Goal: Information Seeking & Learning: Learn about a topic

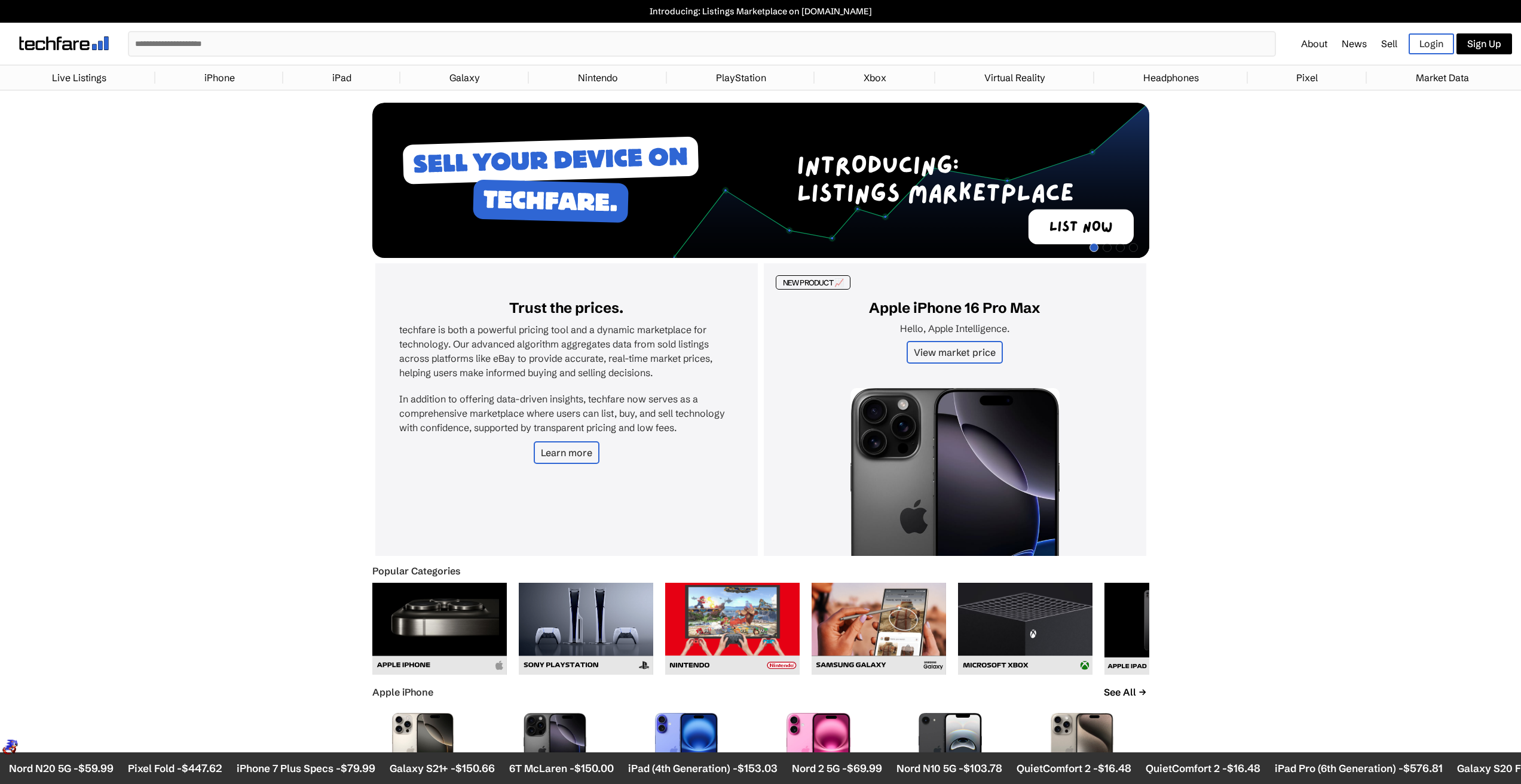
click at [230, 75] on link "iPhone" at bounding box center [219, 77] width 42 height 24
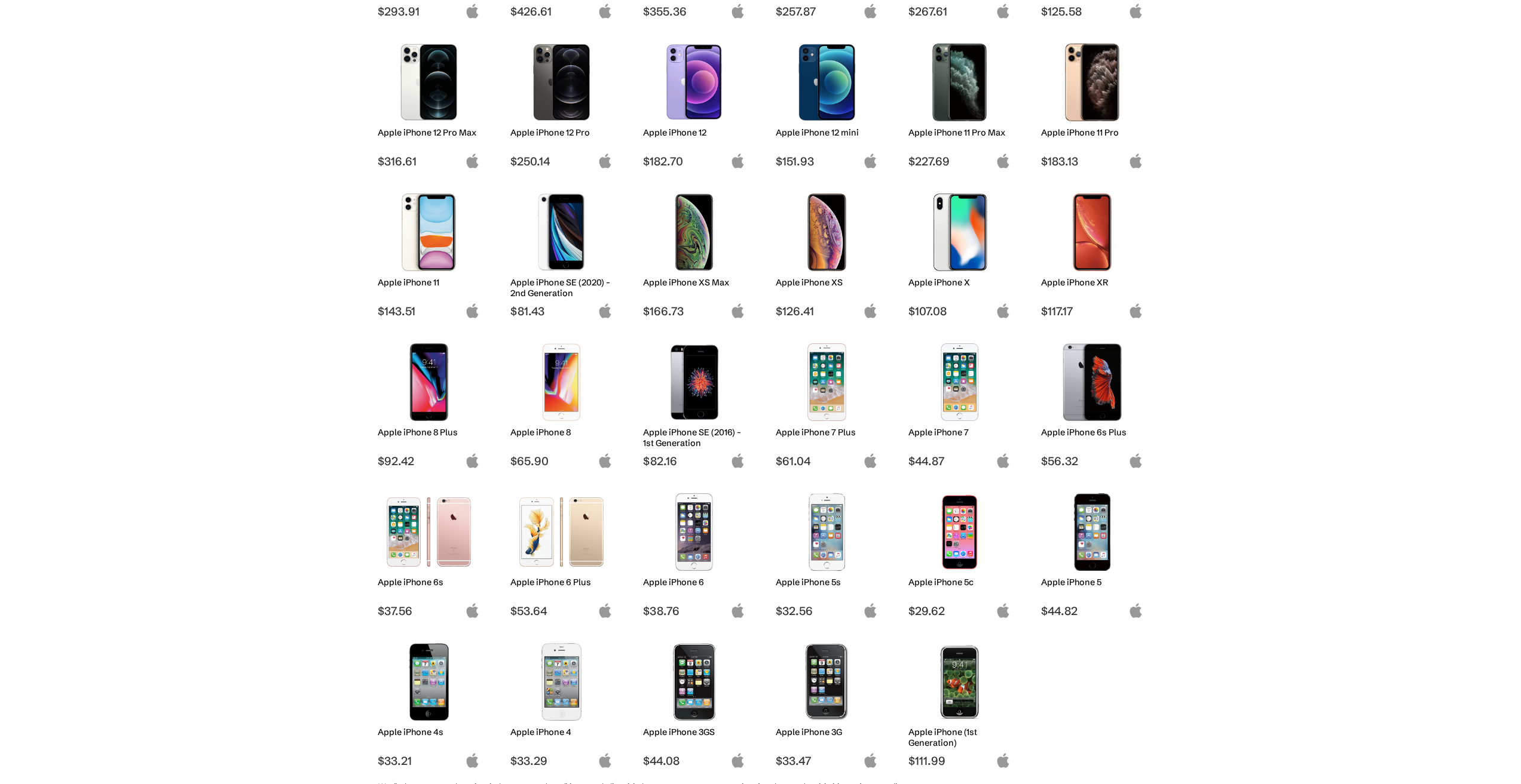
scroll to position [657, 0]
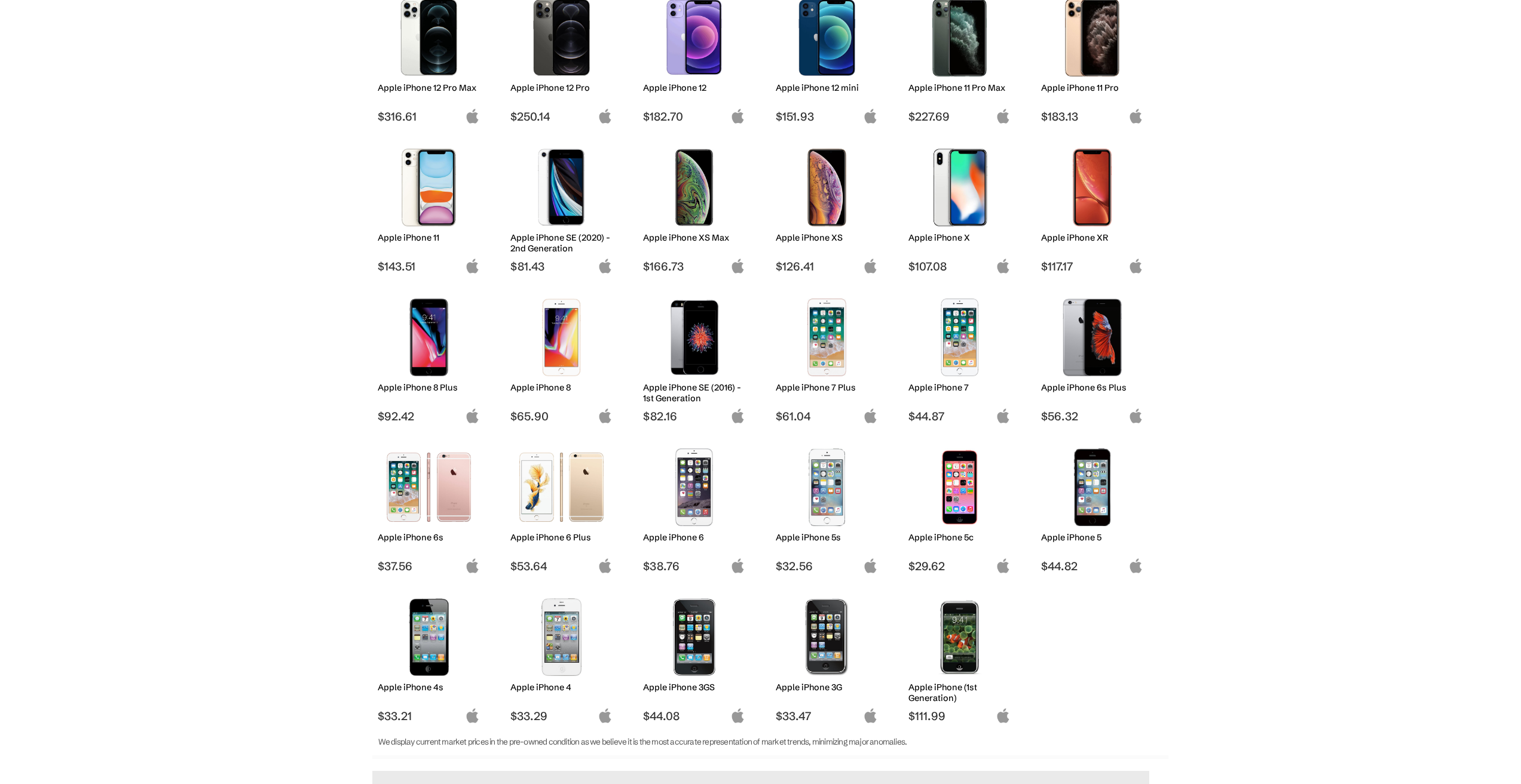
click at [702, 351] on img at bounding box center [694, 337] width 84 height 78
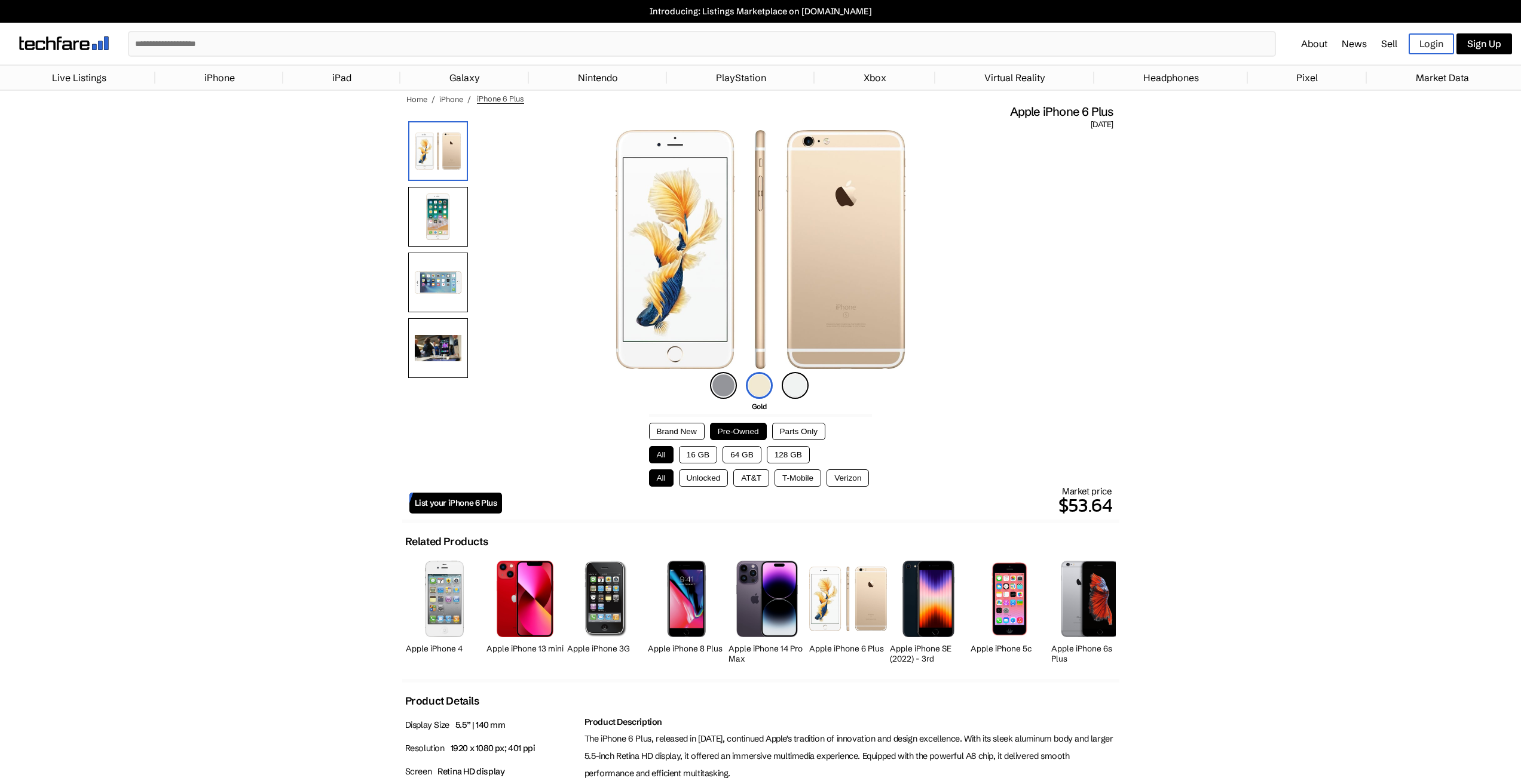
click at [662, 436] on button "Brand New" at bounding box center [676, 431] width 56 height 18
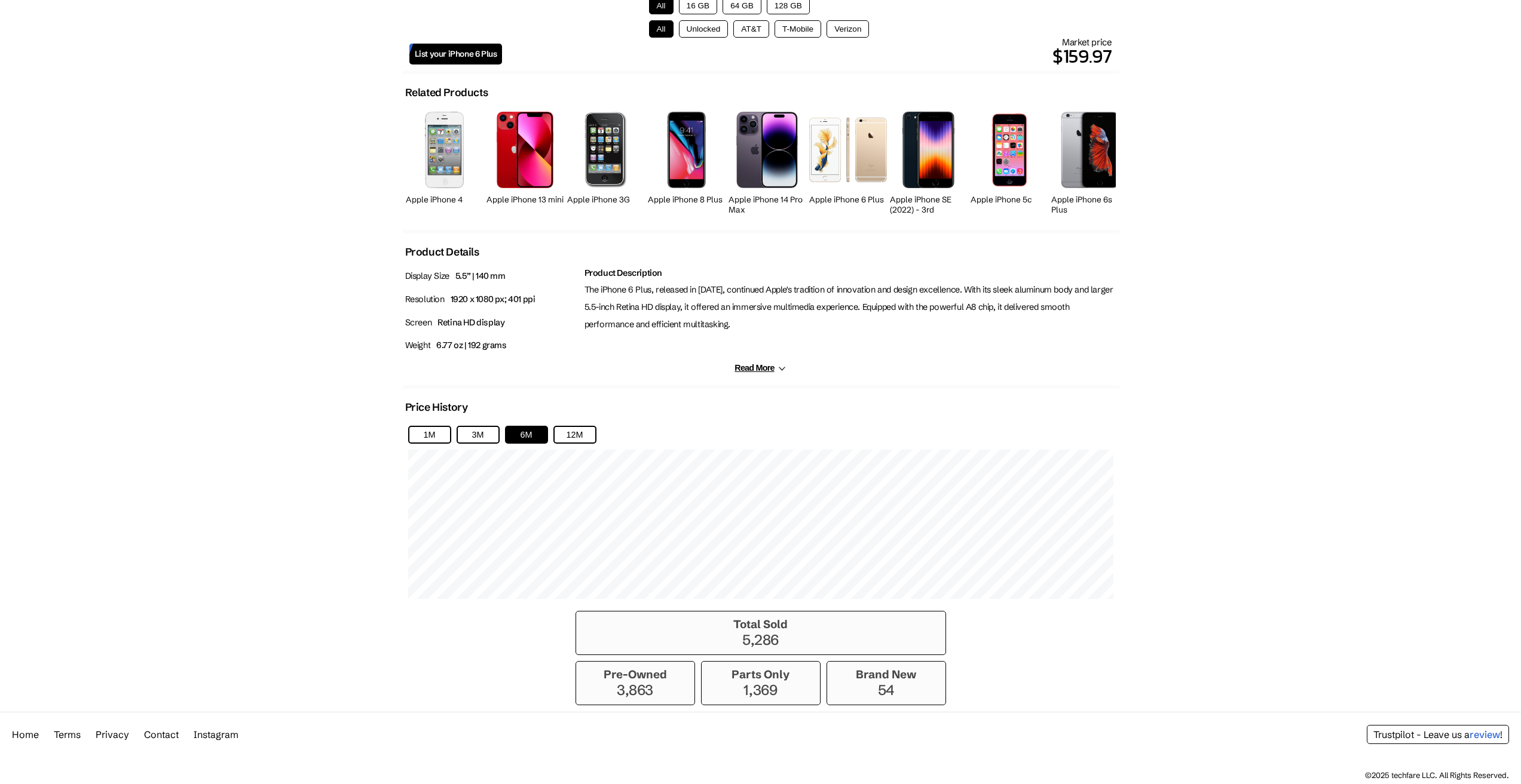
scroll to position [91, 0]
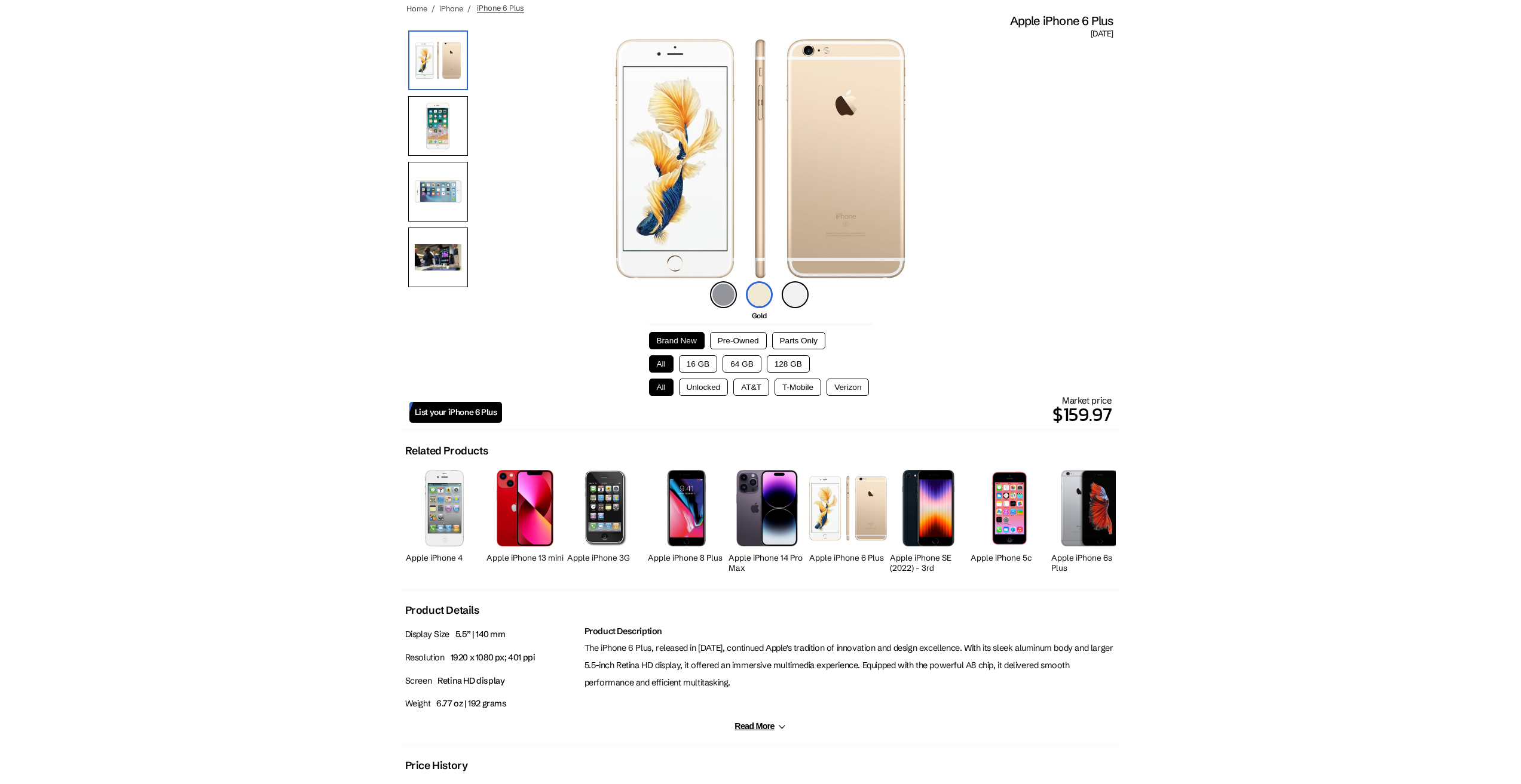
click at [755, 343] on button "Pre-Owned" at bounding box center [738, 340] width 57 height 18
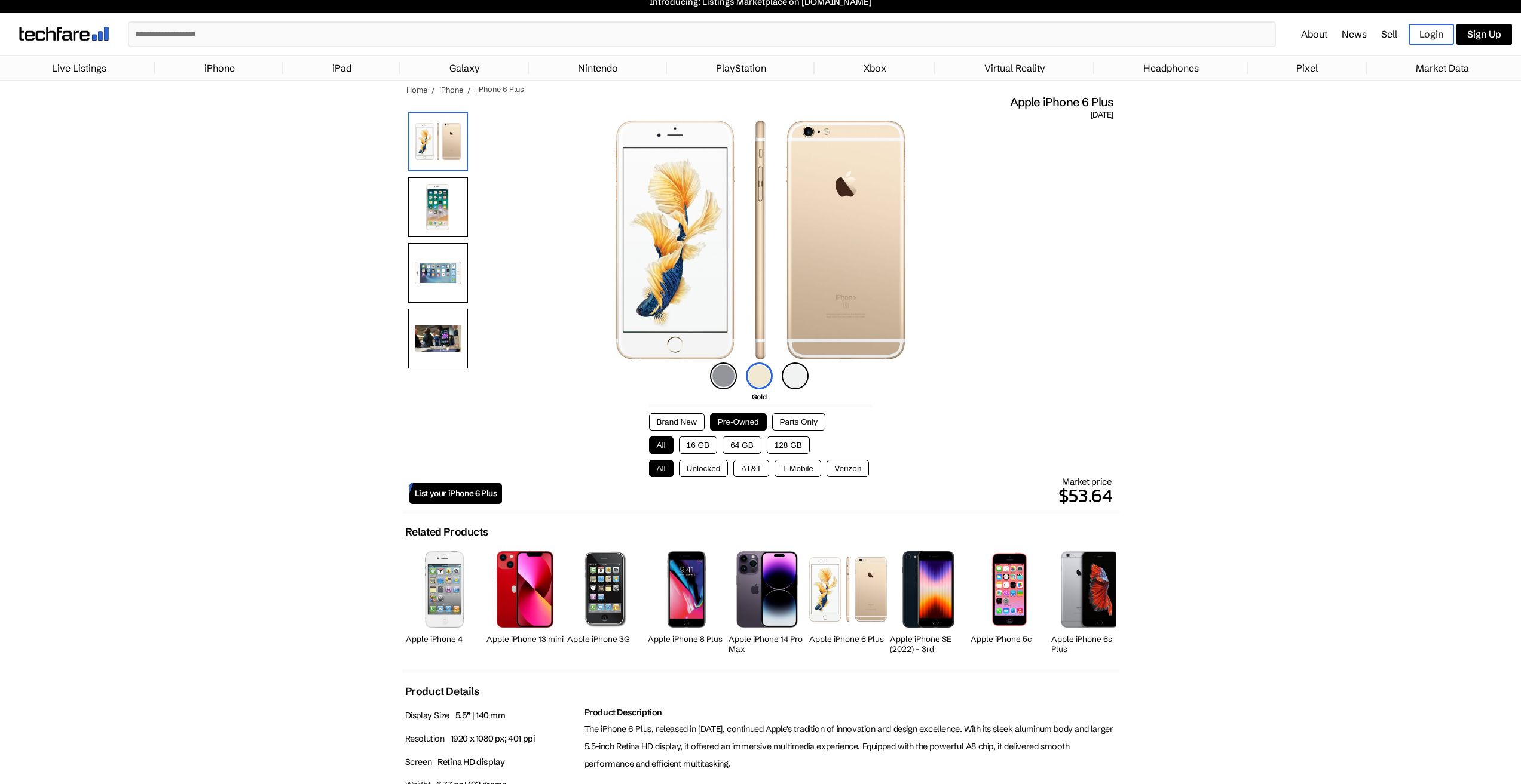
scroll to position [0, 0]
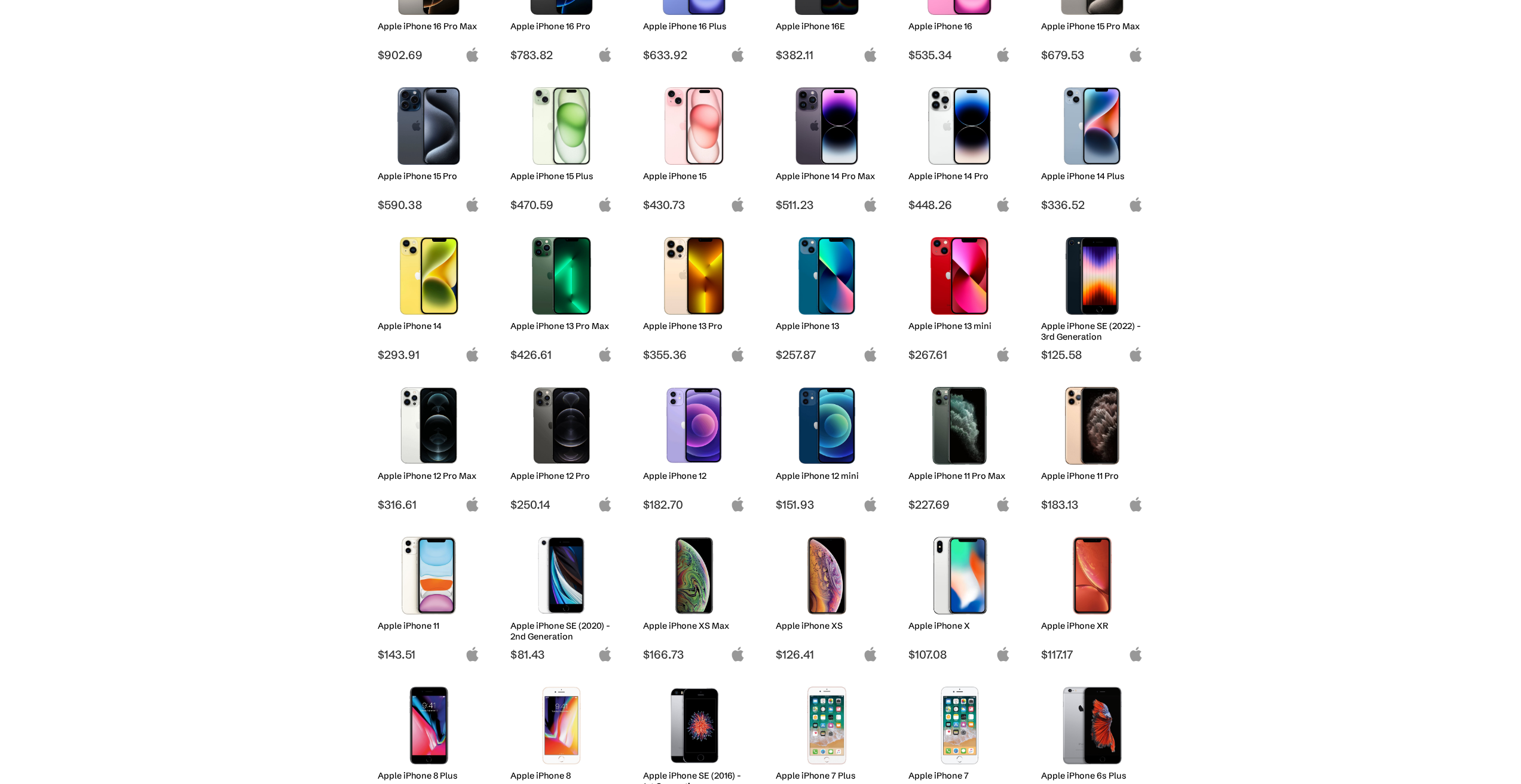
scroll to position [239, 0]
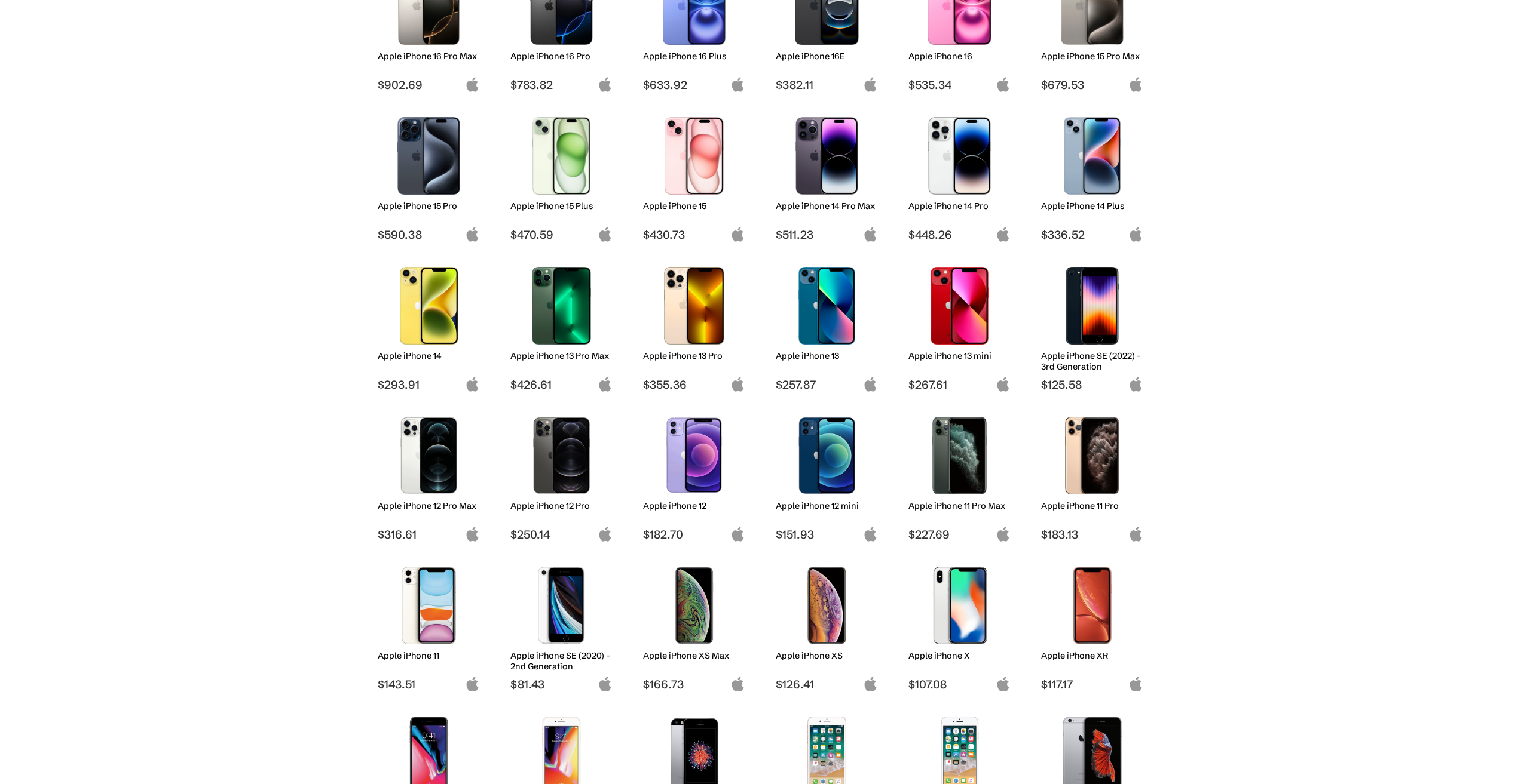
click at [420, 164] on img at bounding box center [428, 156] width 84 height 78
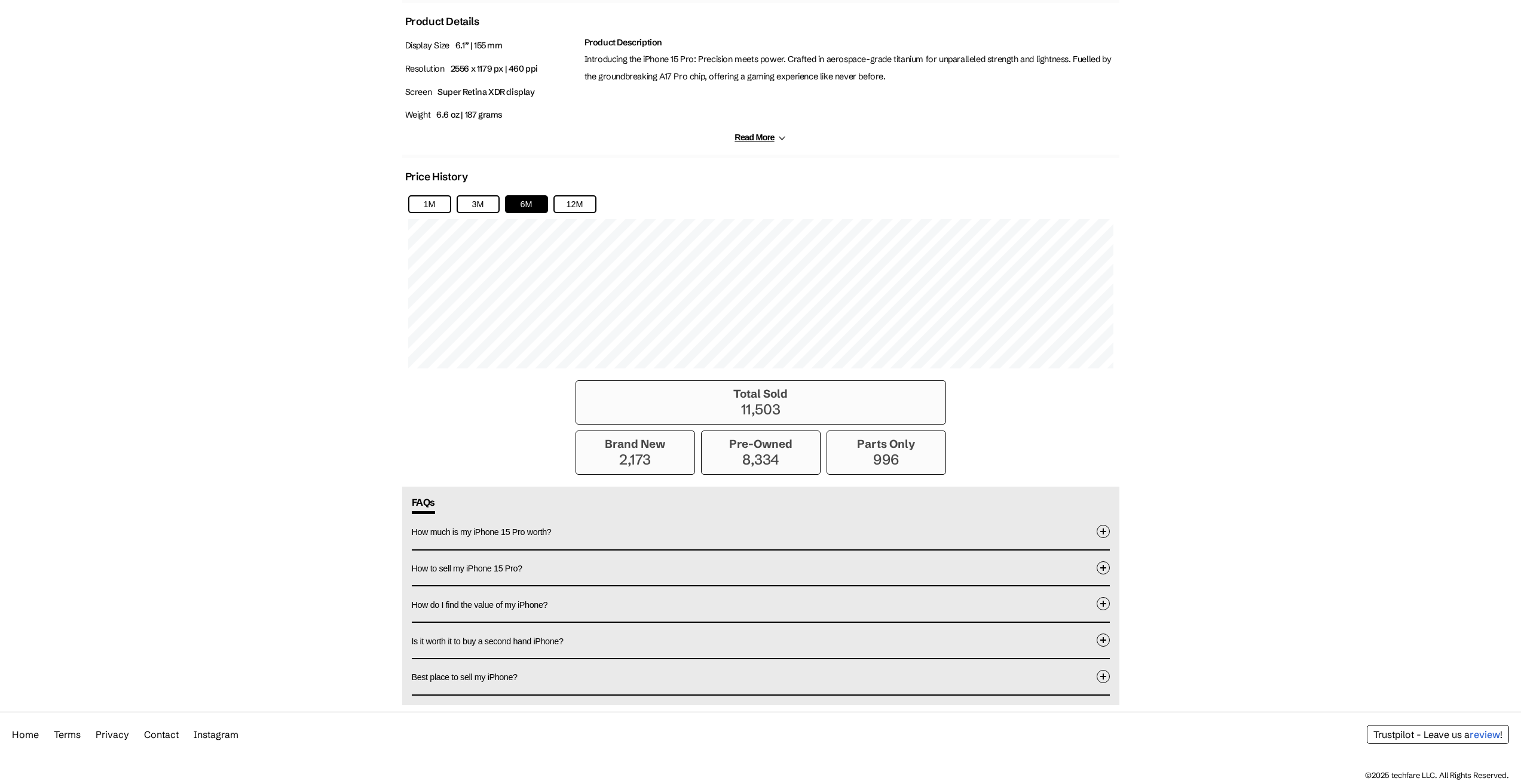
click at [702, 403] on p "11,503" at bounding box center [760, 409] width 357 height 18
drag, startPoint x: 647, startPoint y: 435, endPoint x: 656, endPoint y: 438, distance: 9.5
click at [652, 438] on h3 "Brand New" at bounding box center [635, 444] width 106 height 14
drag, startPoint x: 794, startPoint y: 451, endPoint x: 842, endPoint y: 454, distance: 48.1
click at [803, 454] on p "8,334" at bounding box center [760, 460] width 106 height 18
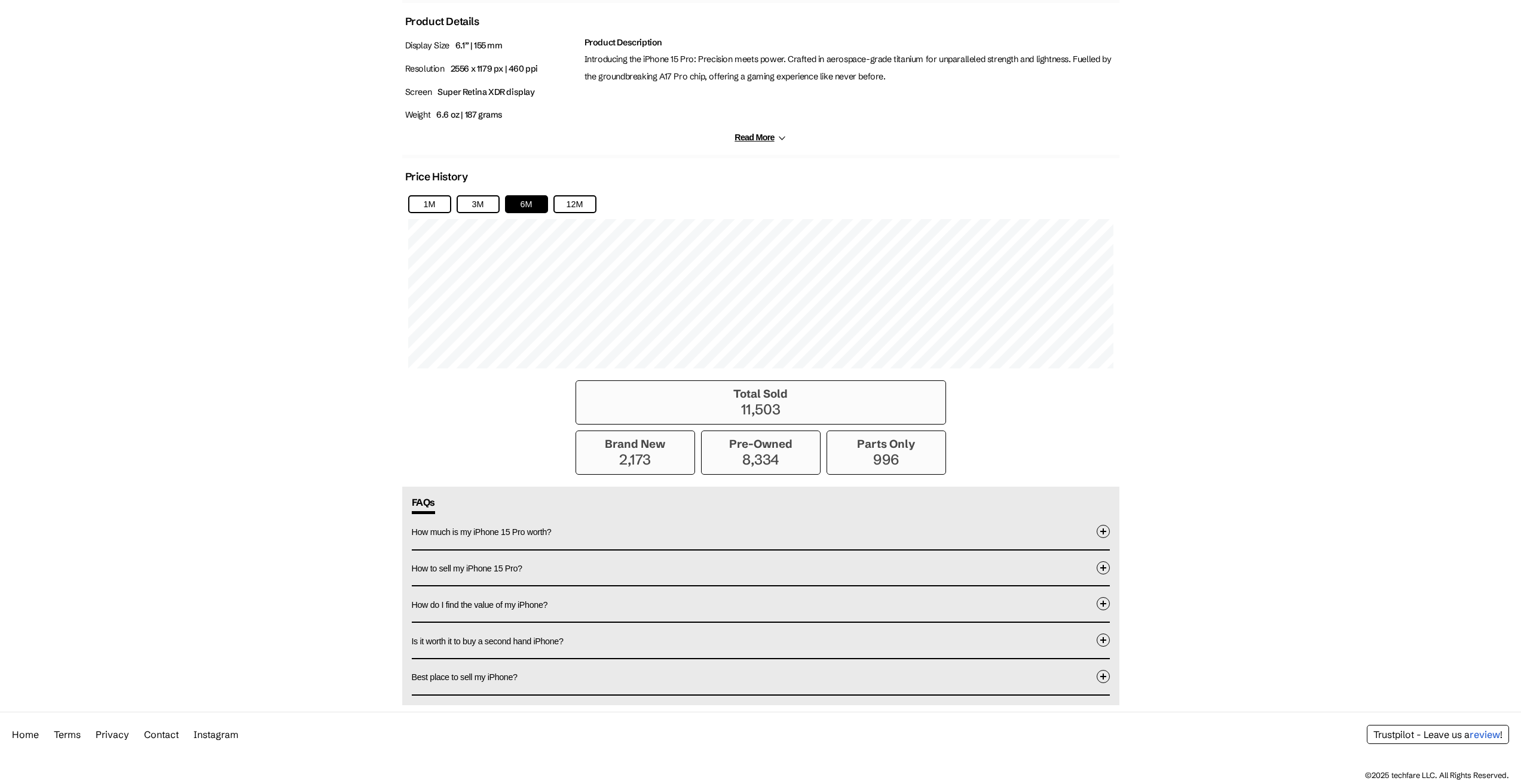
click at [897, 456] on p "996" at bounding box center [886, 460] width 106 height 18
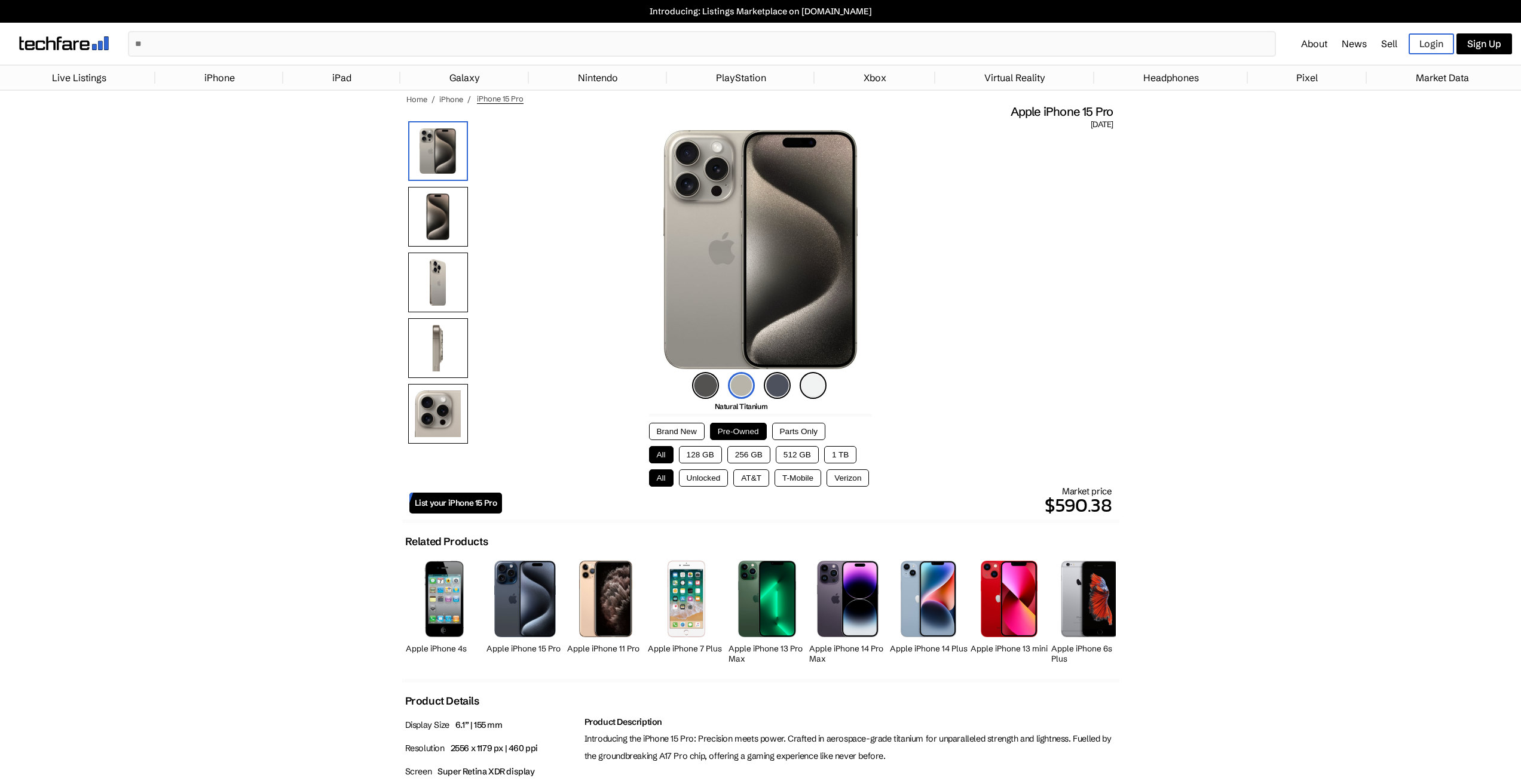
click at [91, 76] on link "Live Listings" at bounding box center [79, 77] width 67 height 24
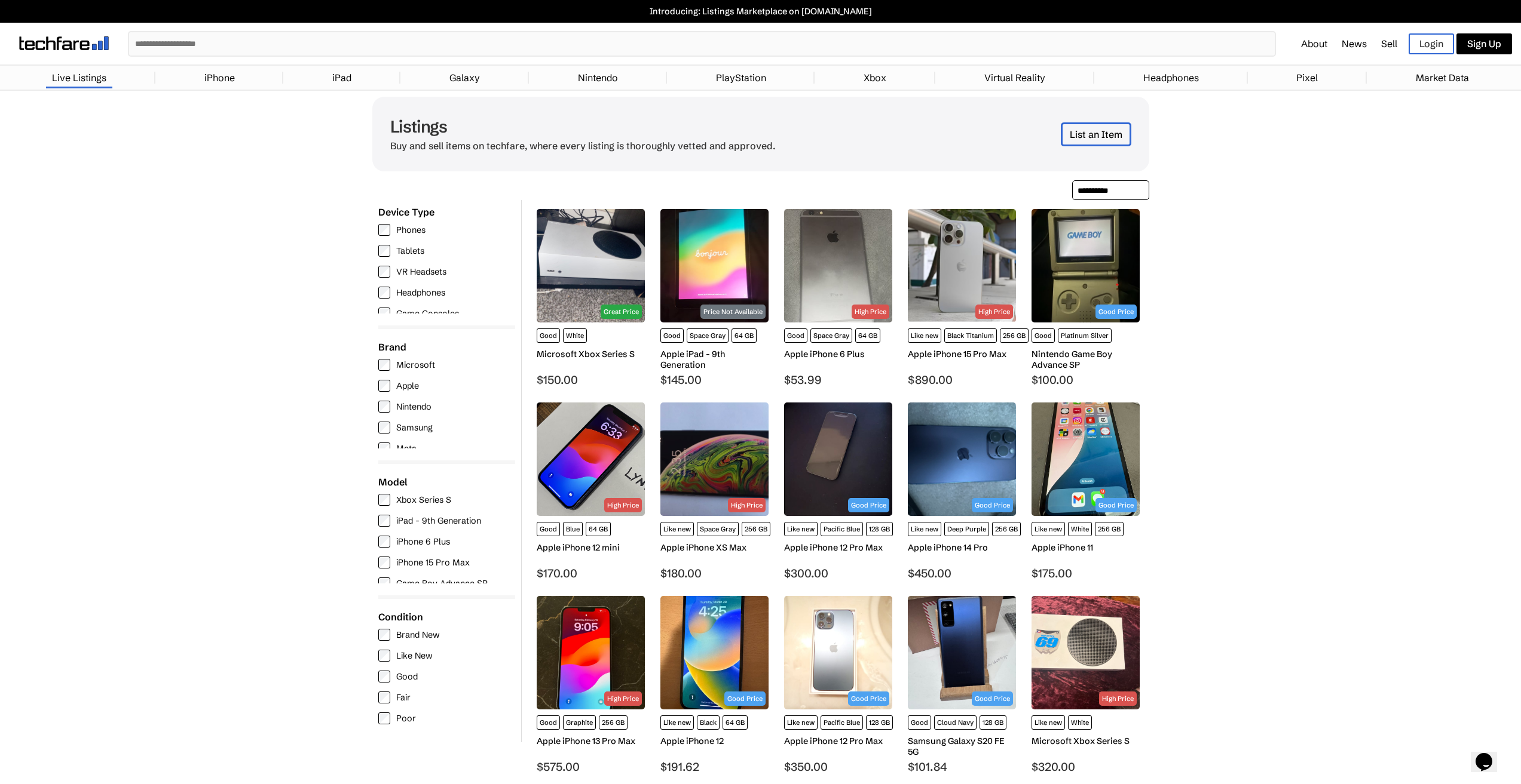
click at [810, 250] on img at bounding box center [838, 265] width 108 height 113
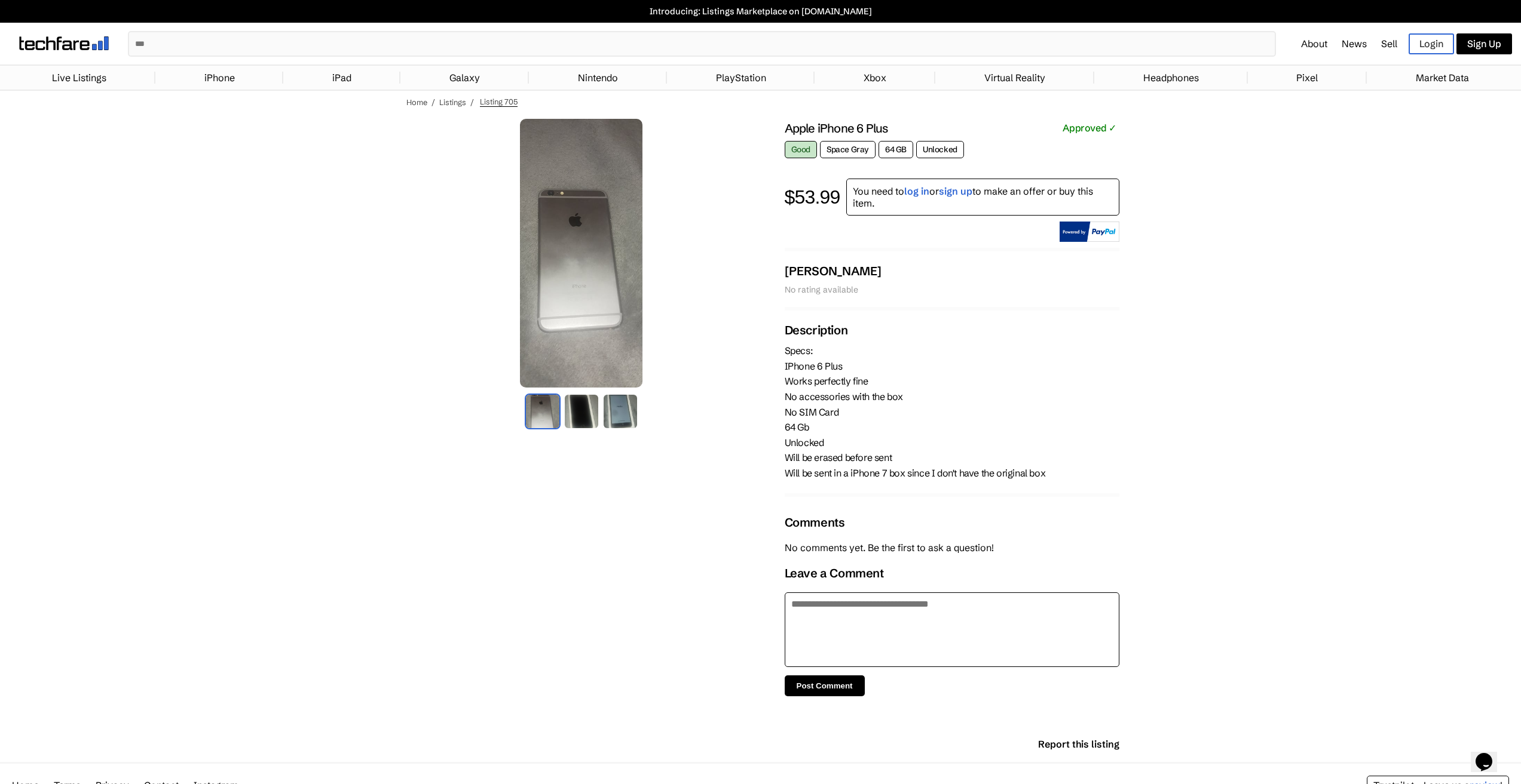
drag, startPoint x: 580, startPoint y: 424, endPoint x: 588, endPoint y: 424, distance: 8.0
click at [581, 424] on img at bounding box center [581, 412] width 36 height 36
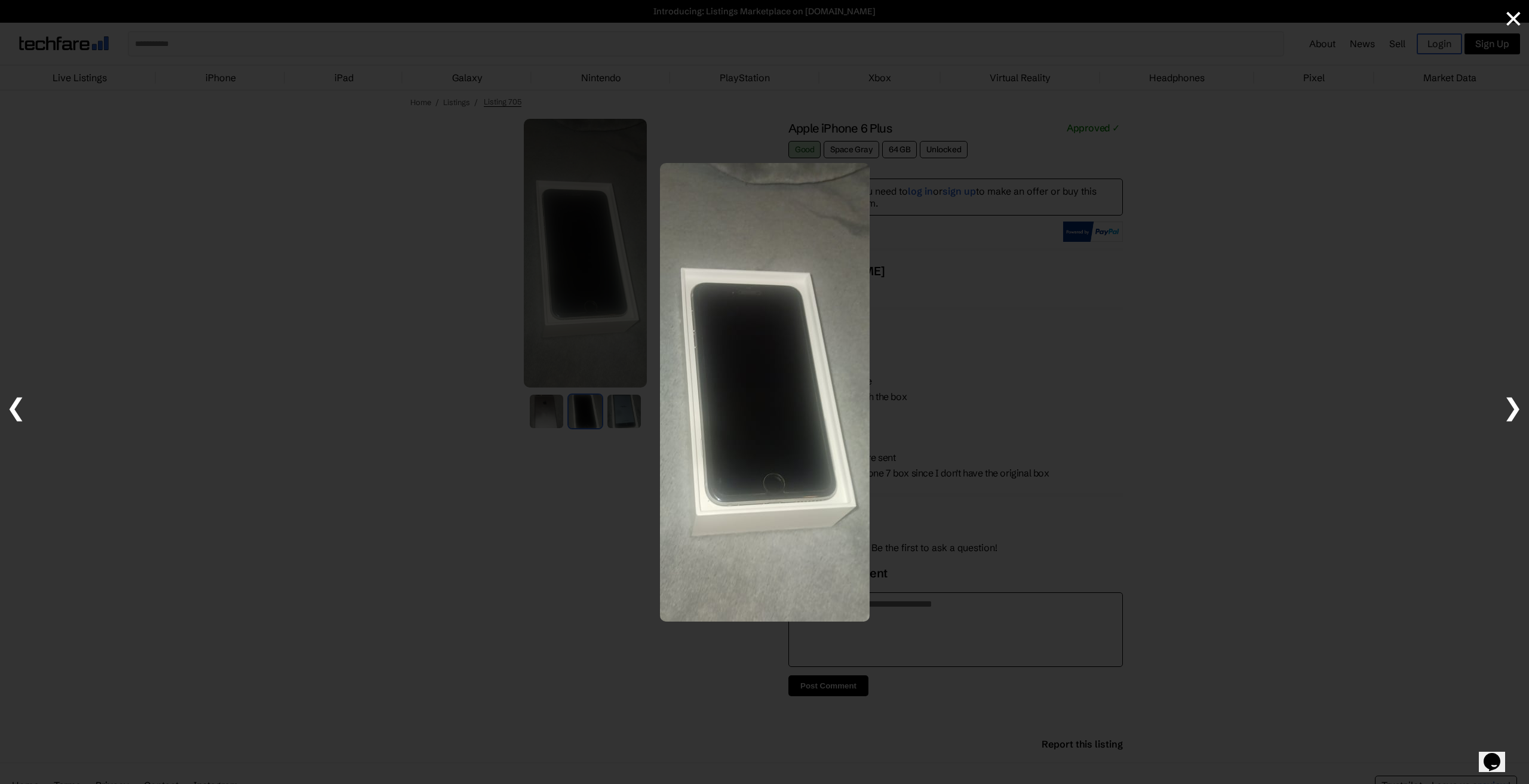
click at [621, 418] on div at bounding box center [764, 392] width 1529 height 784
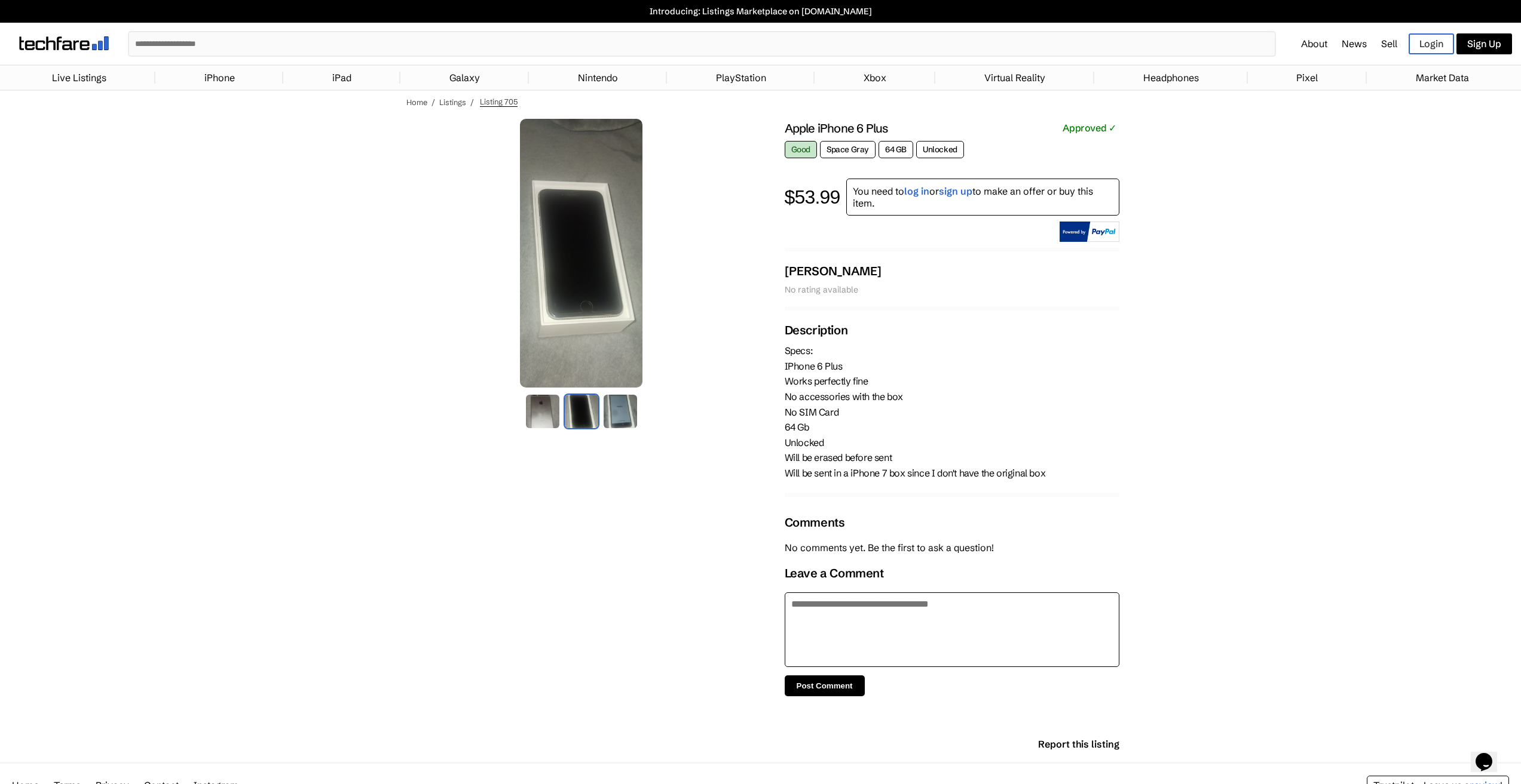
click at [637, 415] on img at bounding box center [620, 412] width 36 height 36
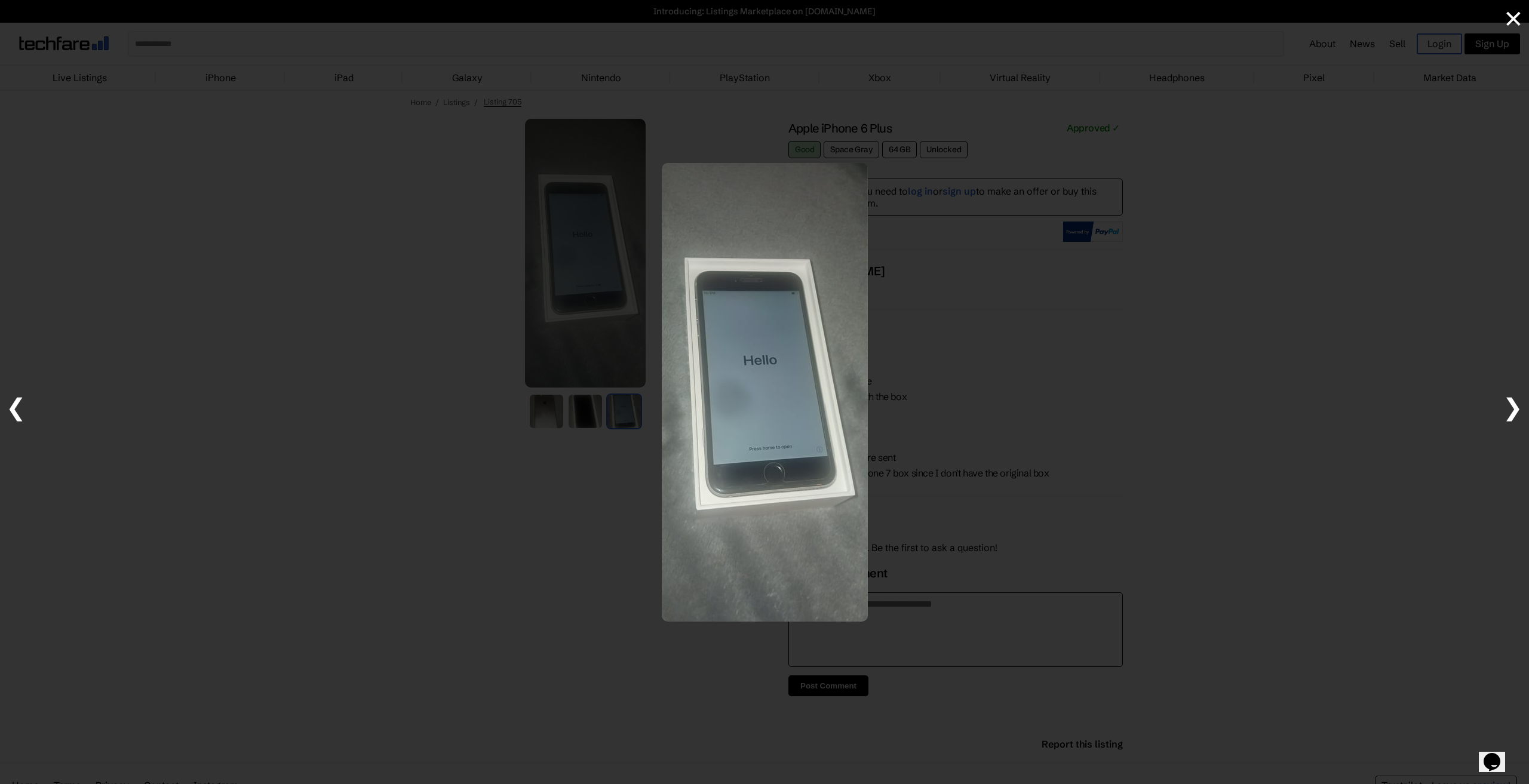
click at [1517, 411] on span "❯" at bounding box center [1513, 407] width 21 height 29
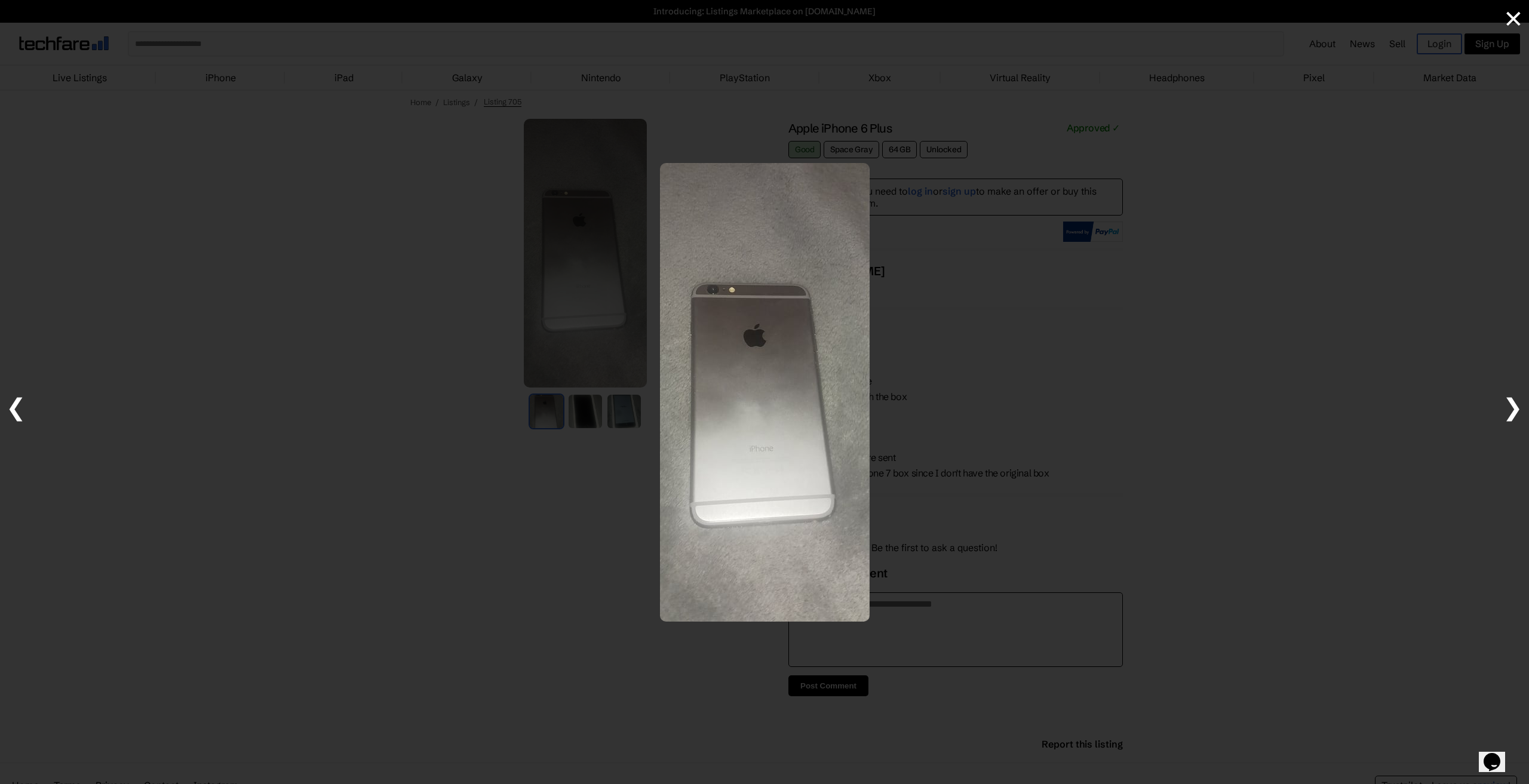
click at [1517, 411] on span "❯" at bounding box center [1513, 407] width 21 height 29
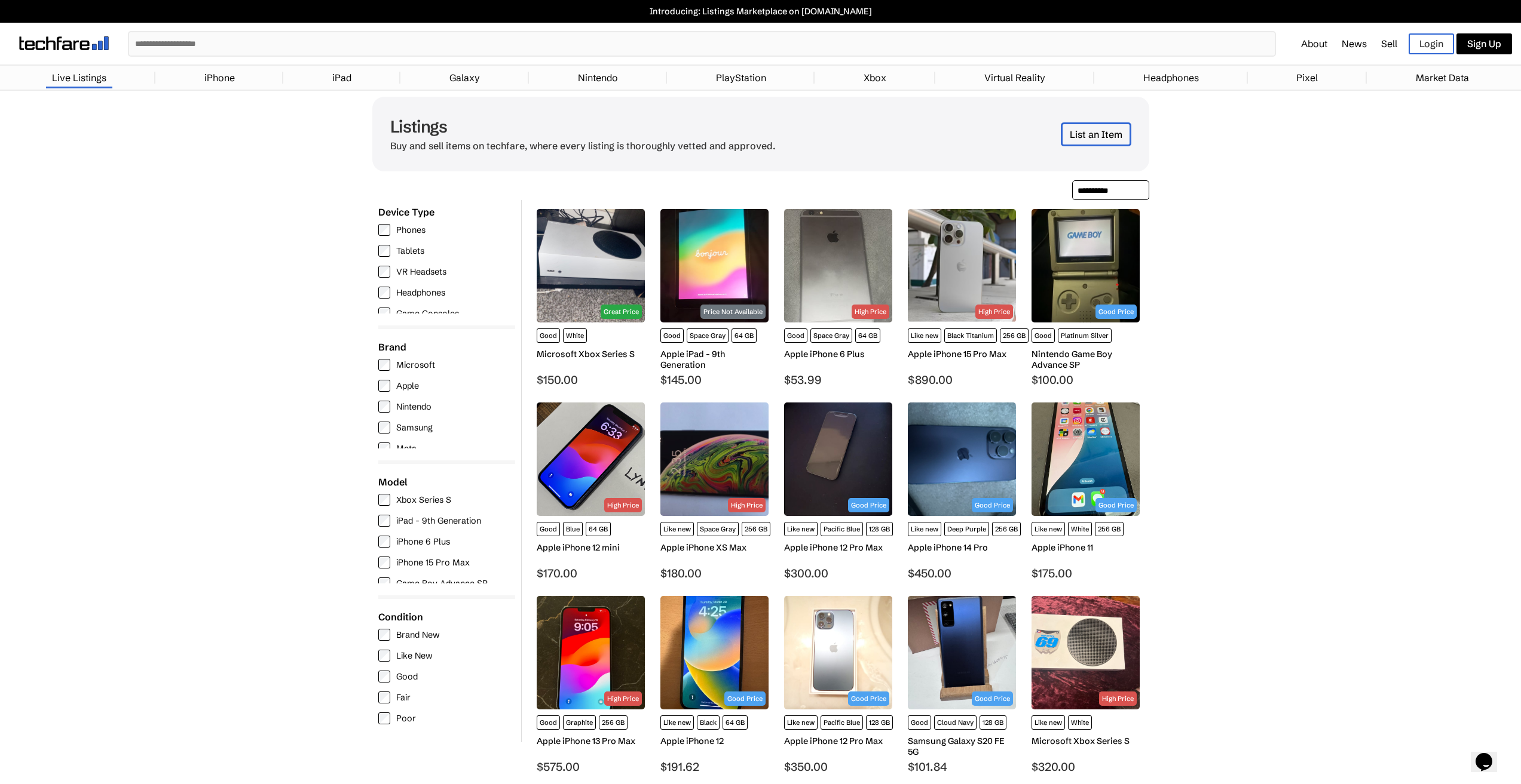
click at [599, 472] on img at bounding box center [590, 459] width 108 height 113
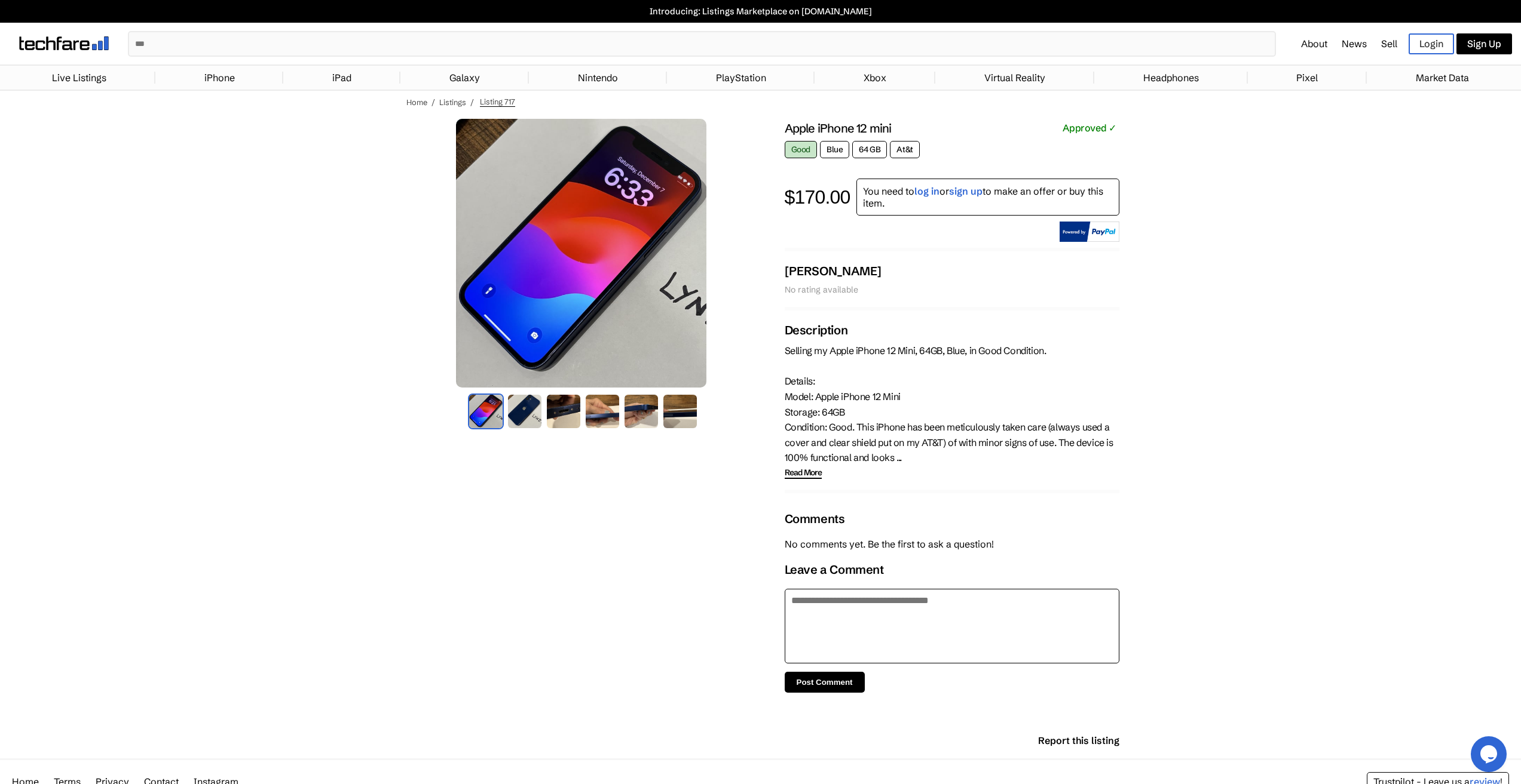
click at [533, 407] on img at bounding box center [524, 412] width 36 height 36
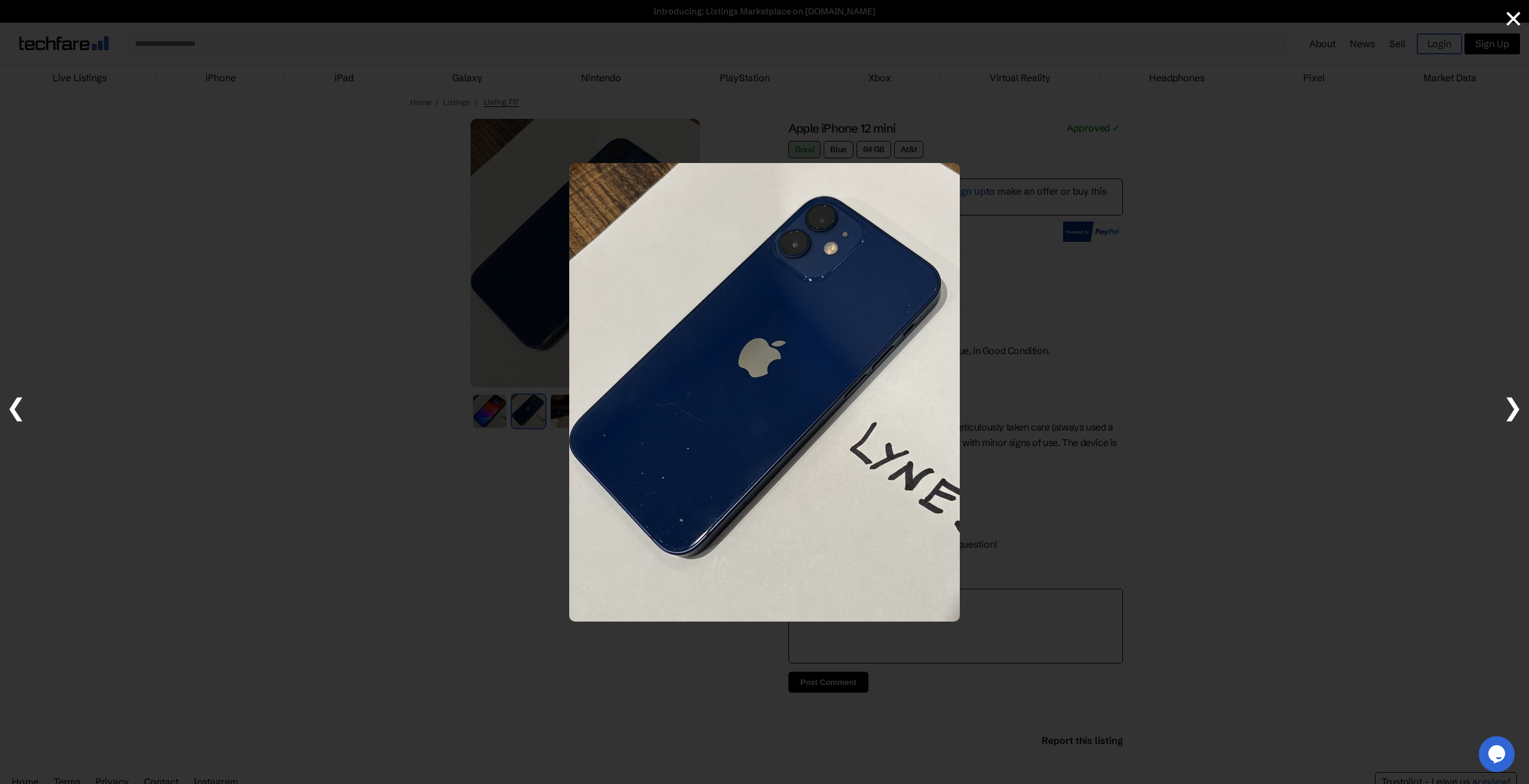
click at [1515, 405] on span "❯" at bounding box center [1513, 407] width 21 height 29
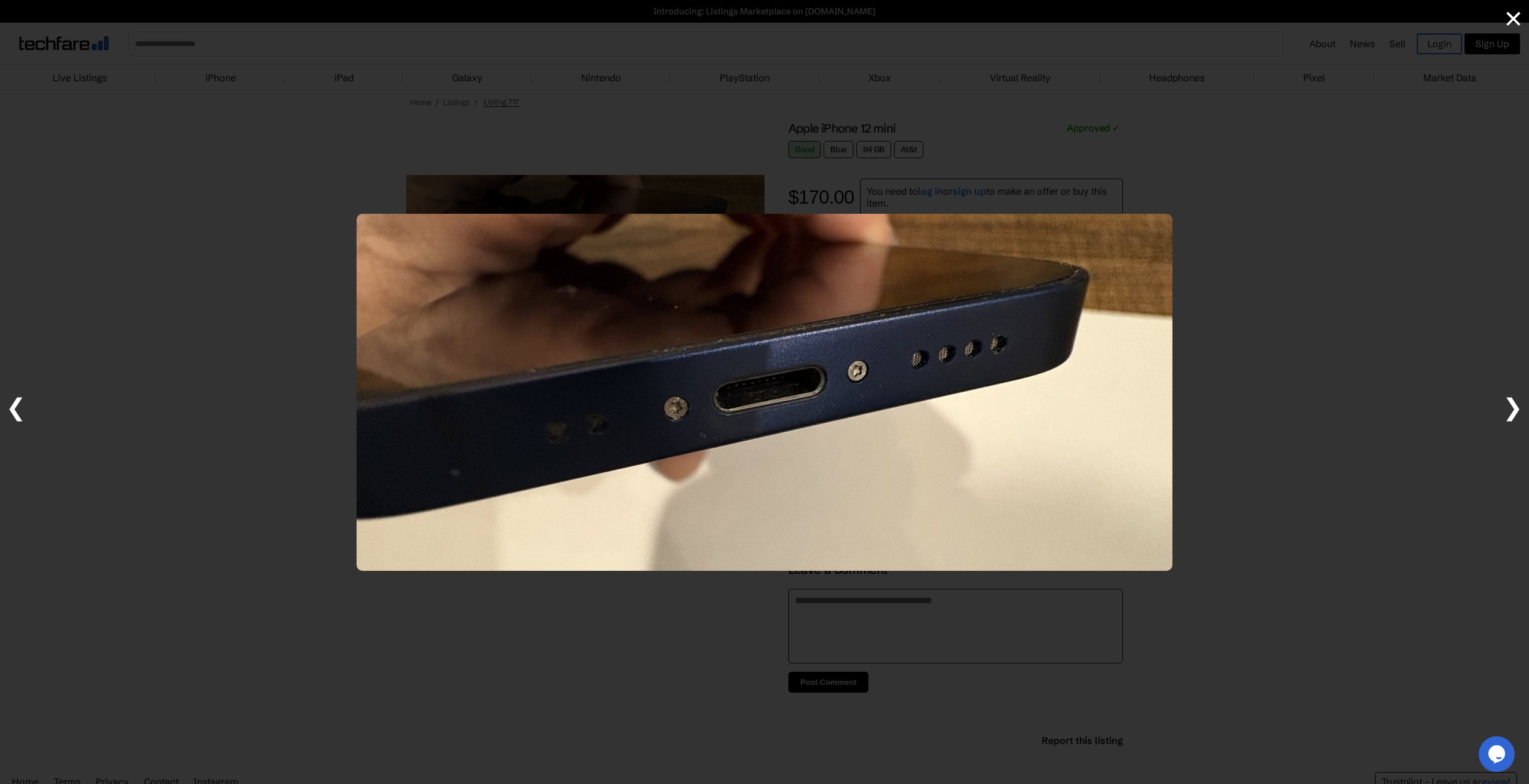
click at [1515, 405] on span "❯" at bounding box center [1513, 407] width 21 height 29
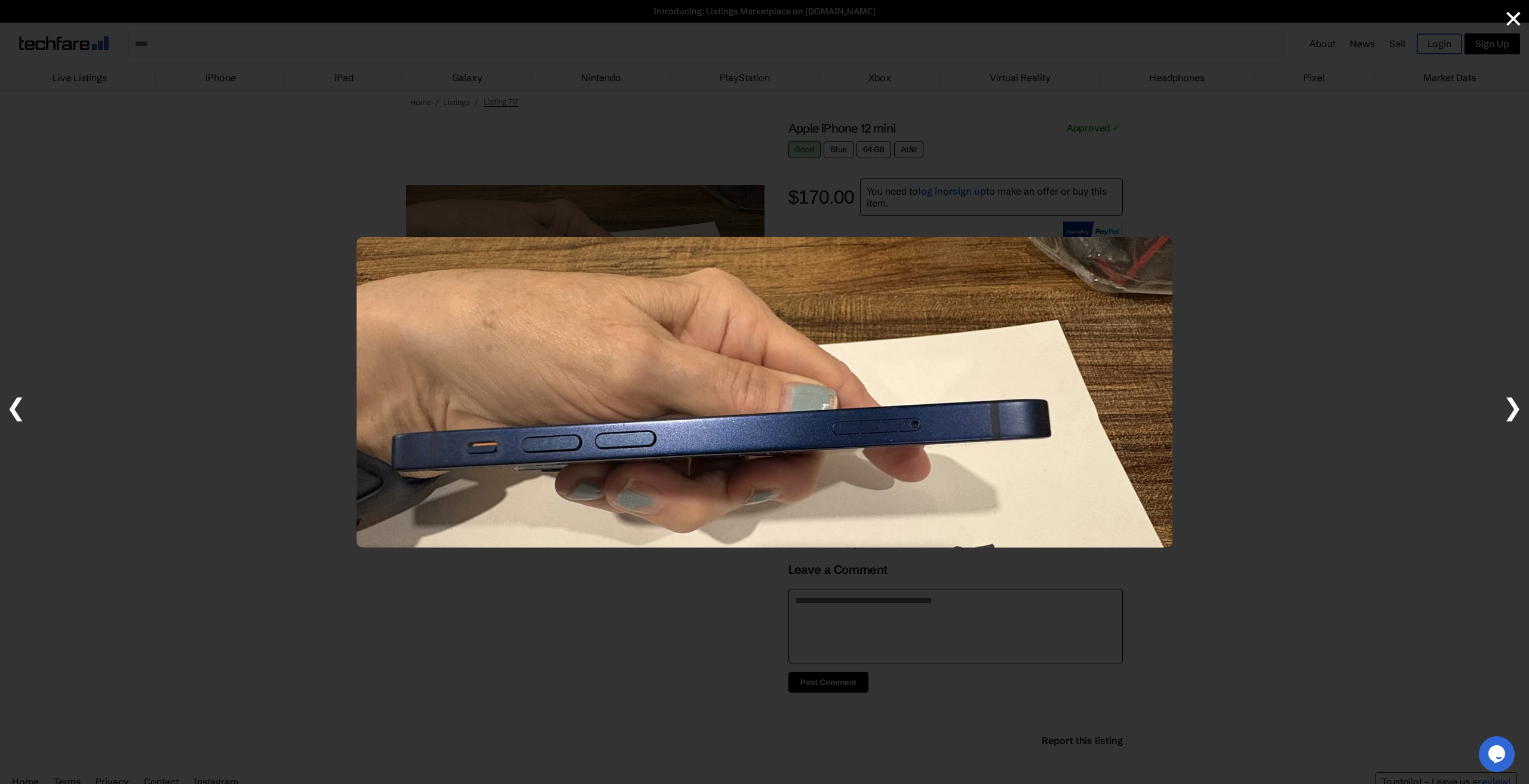
click at [1515, 405] on span "❯" at bounding box center [1513, 407] width 21 height 29
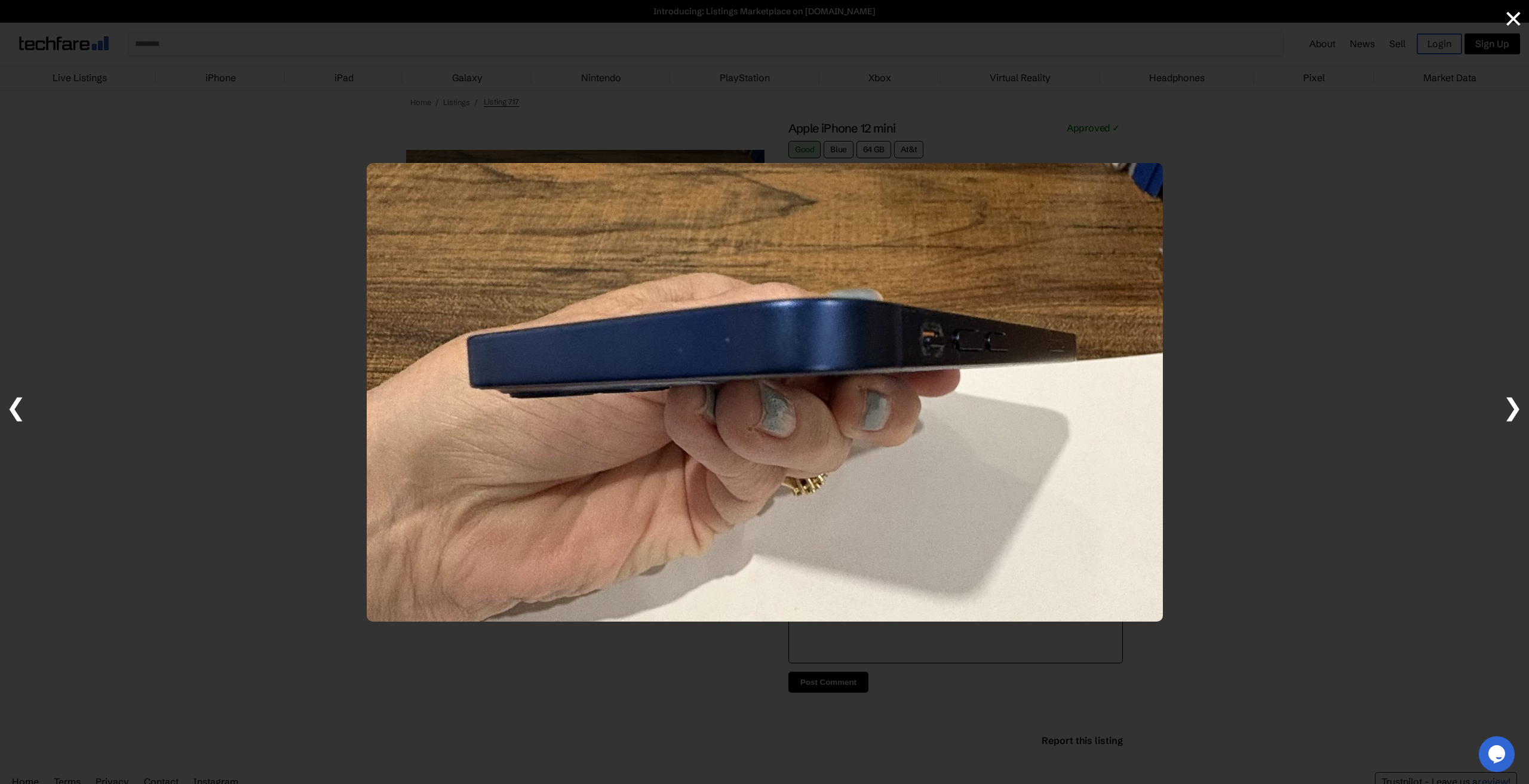
click at [1515, 405] on span "❯" at bounding box center [1513, 407] width 21 height 29
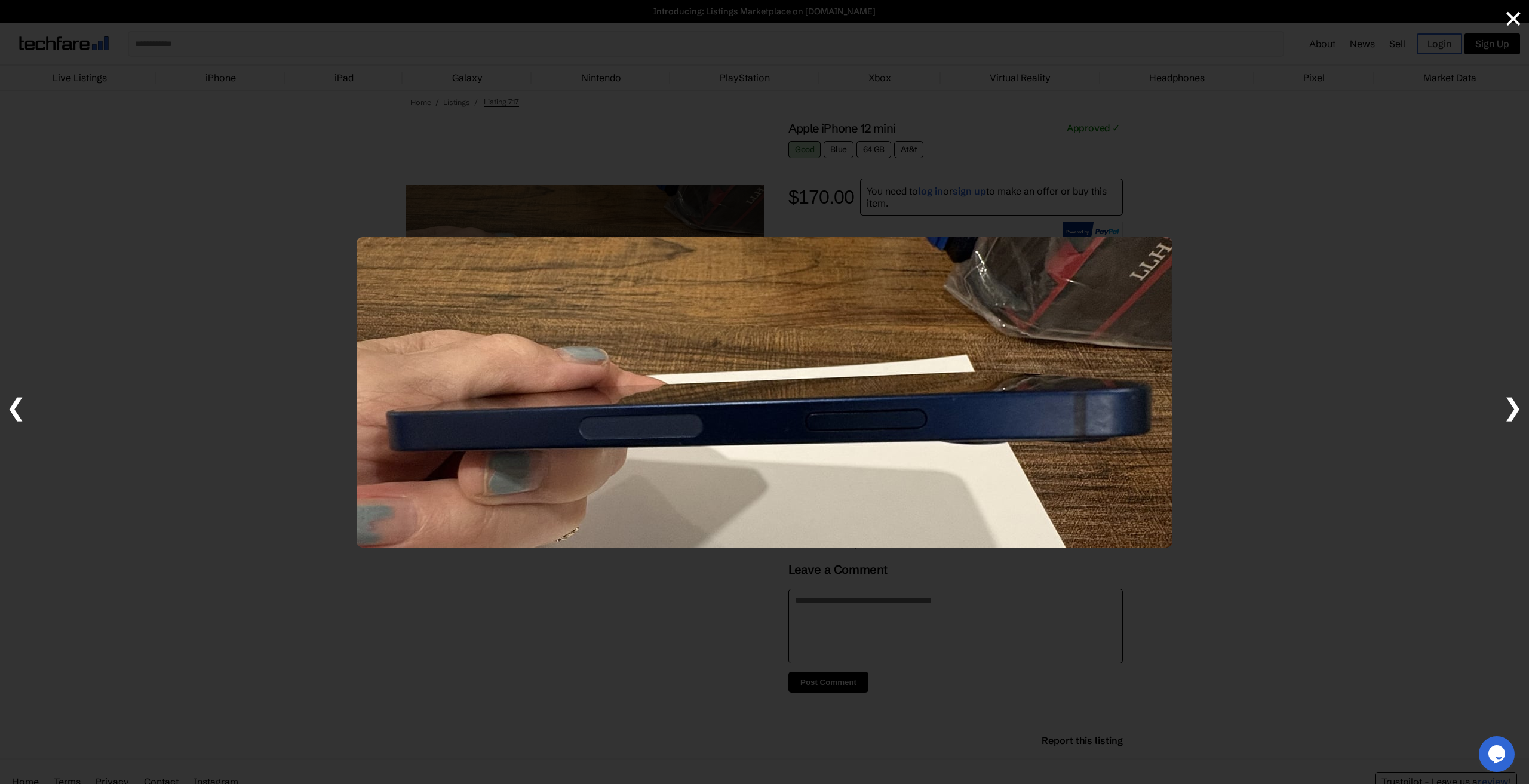
click at [1515, 405] on span "❯" at bounding box center [1513, 407] width 21 height 29
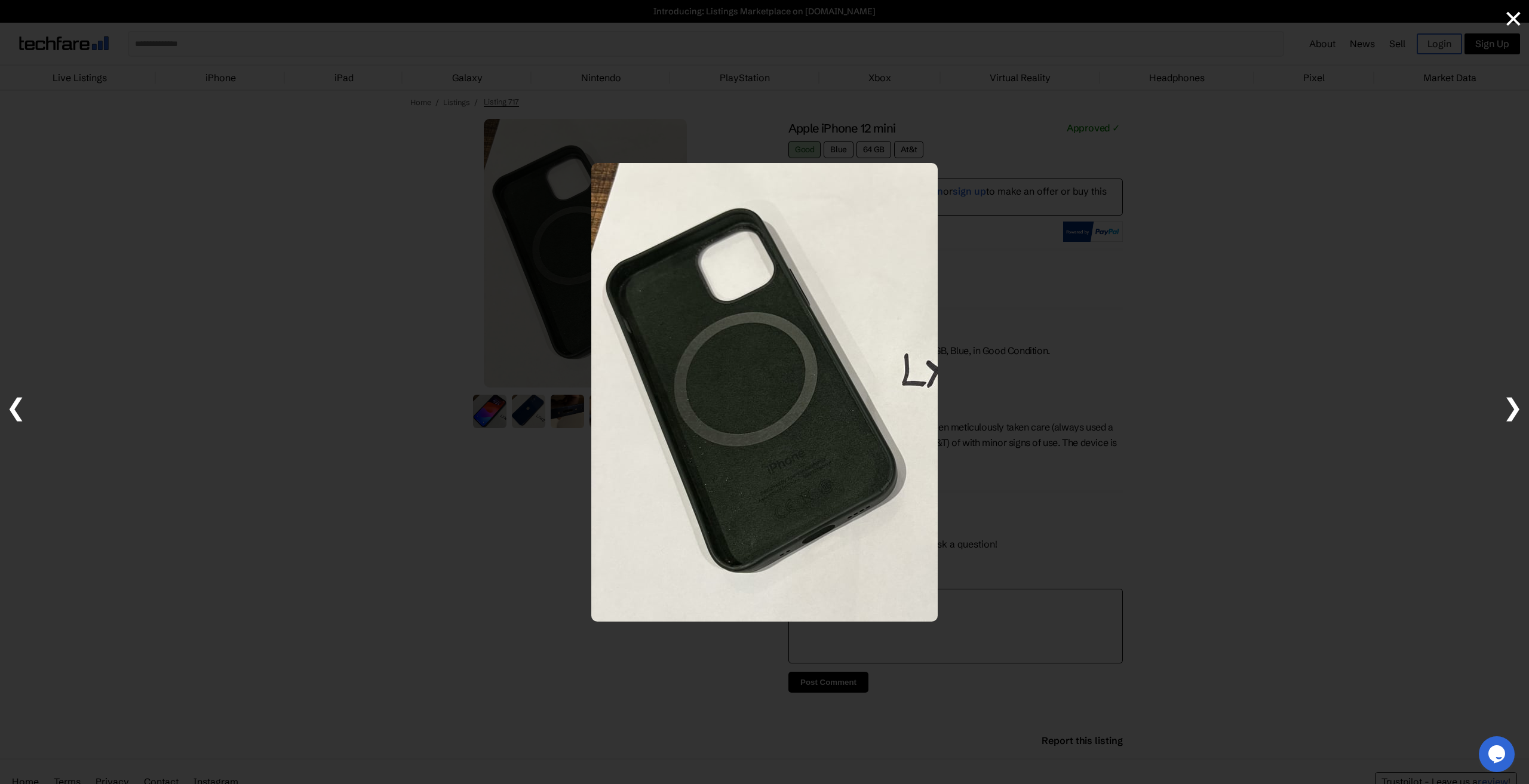
click at [1515, 405] on span "❯" at bounding box center [1513, 407] width 21 height 29
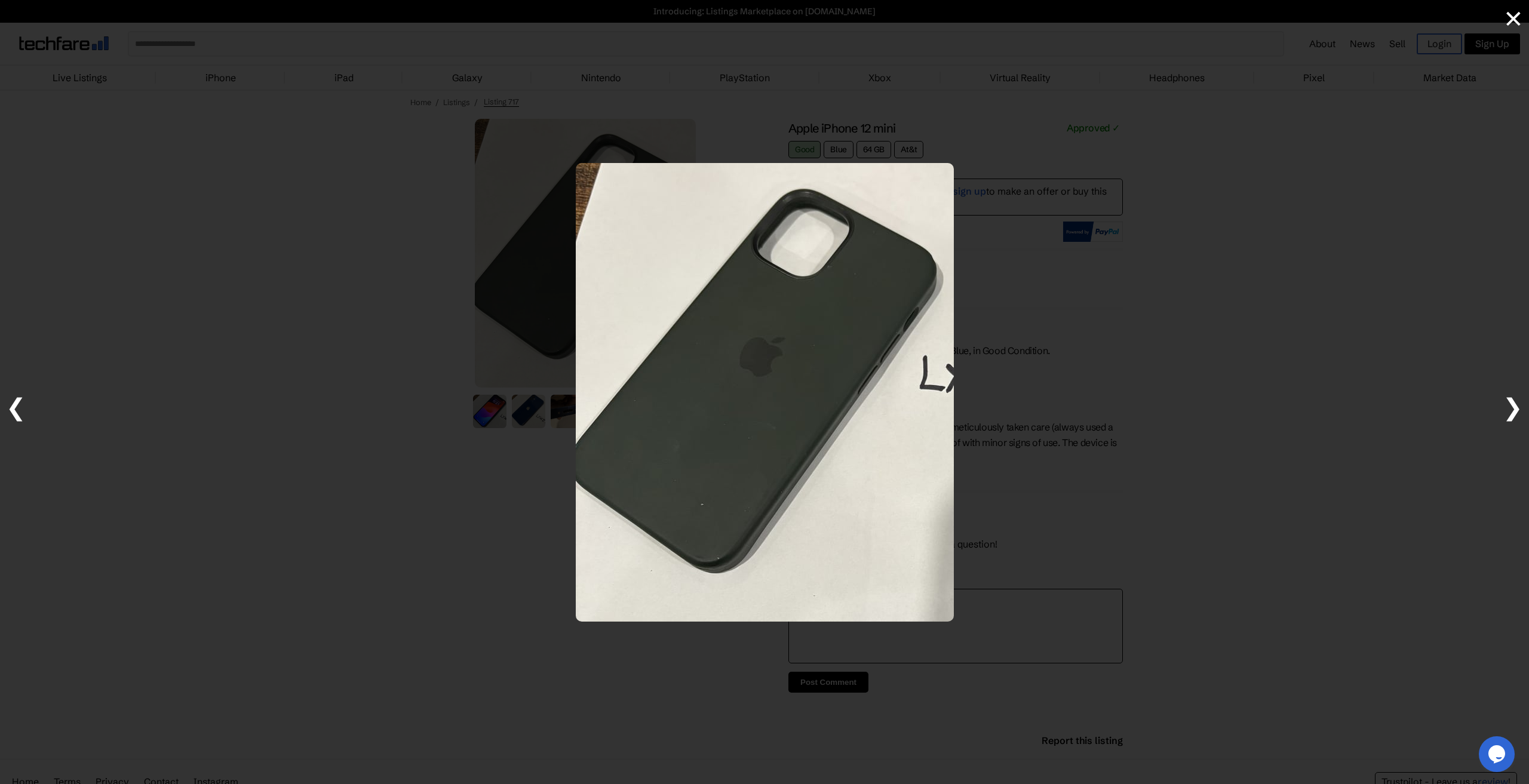
click at [1515, 405] on span "❯" at bounding box center [1513, 407] width 21 height 29
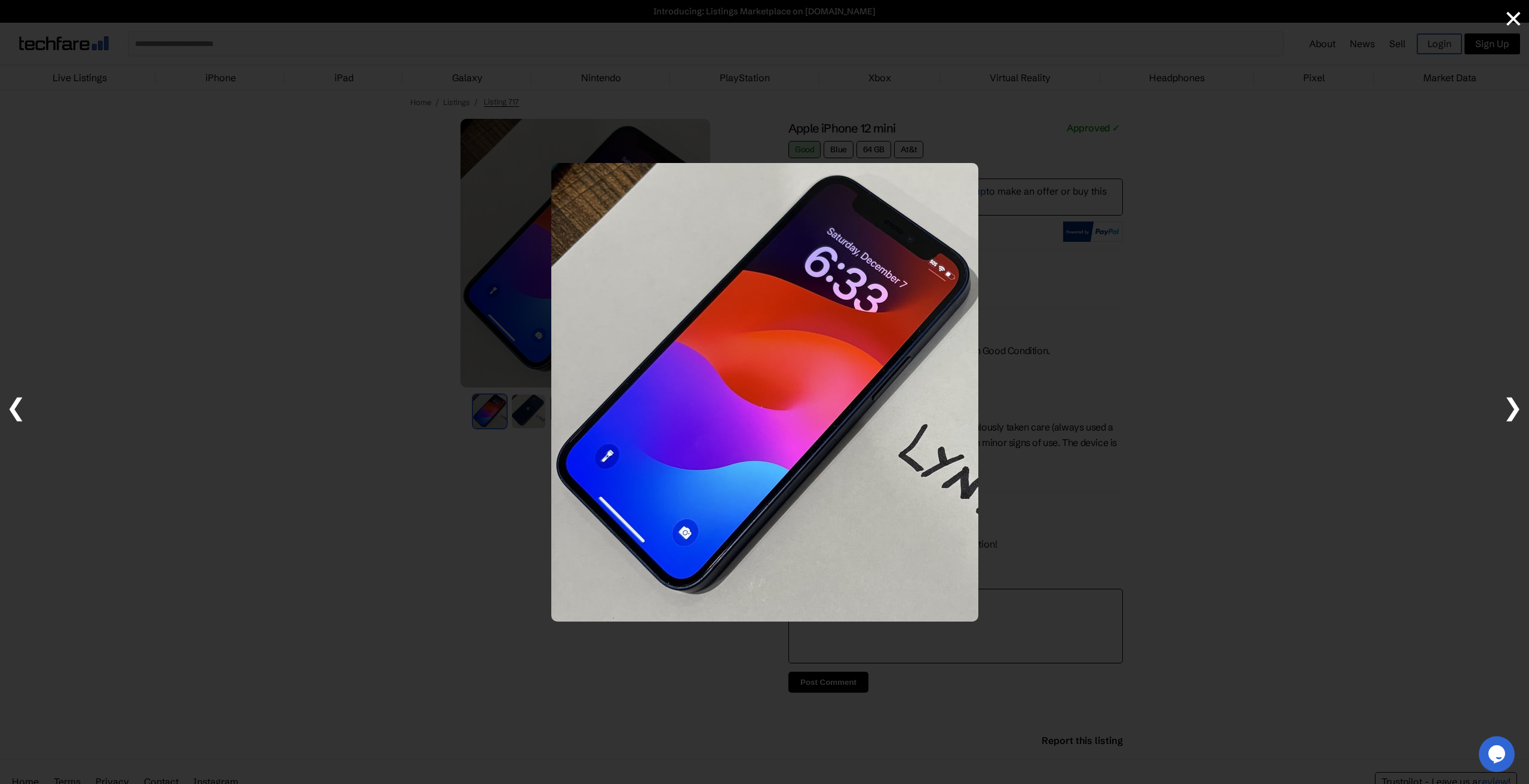
click at [1513, 27] on span "×" at bounding box center [1513, 18] width 19 height 30
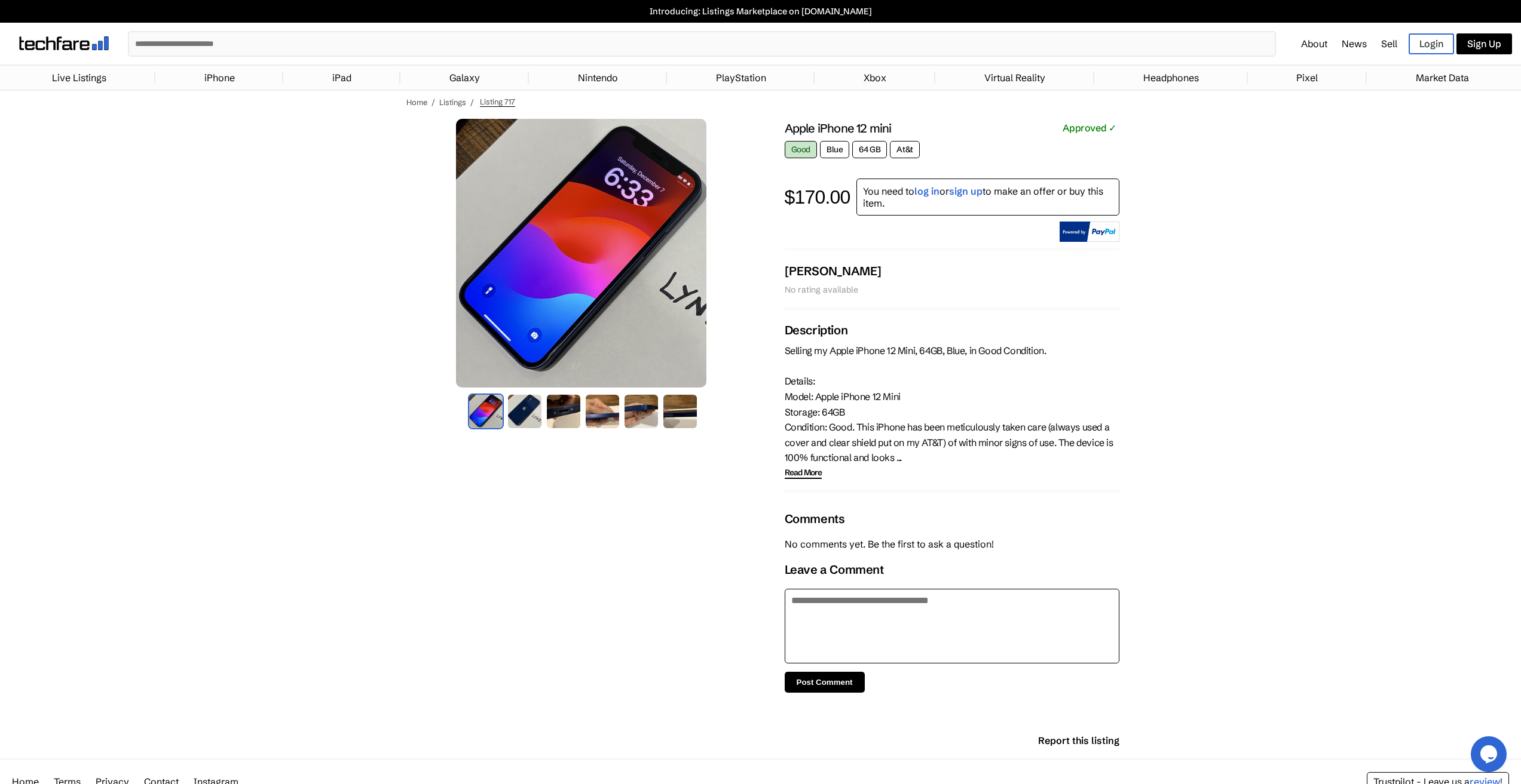
drag, startPoint x: 1305, startPoint y: 374, endPoint x: 1314, endPoint y: 372, distance: 9.2
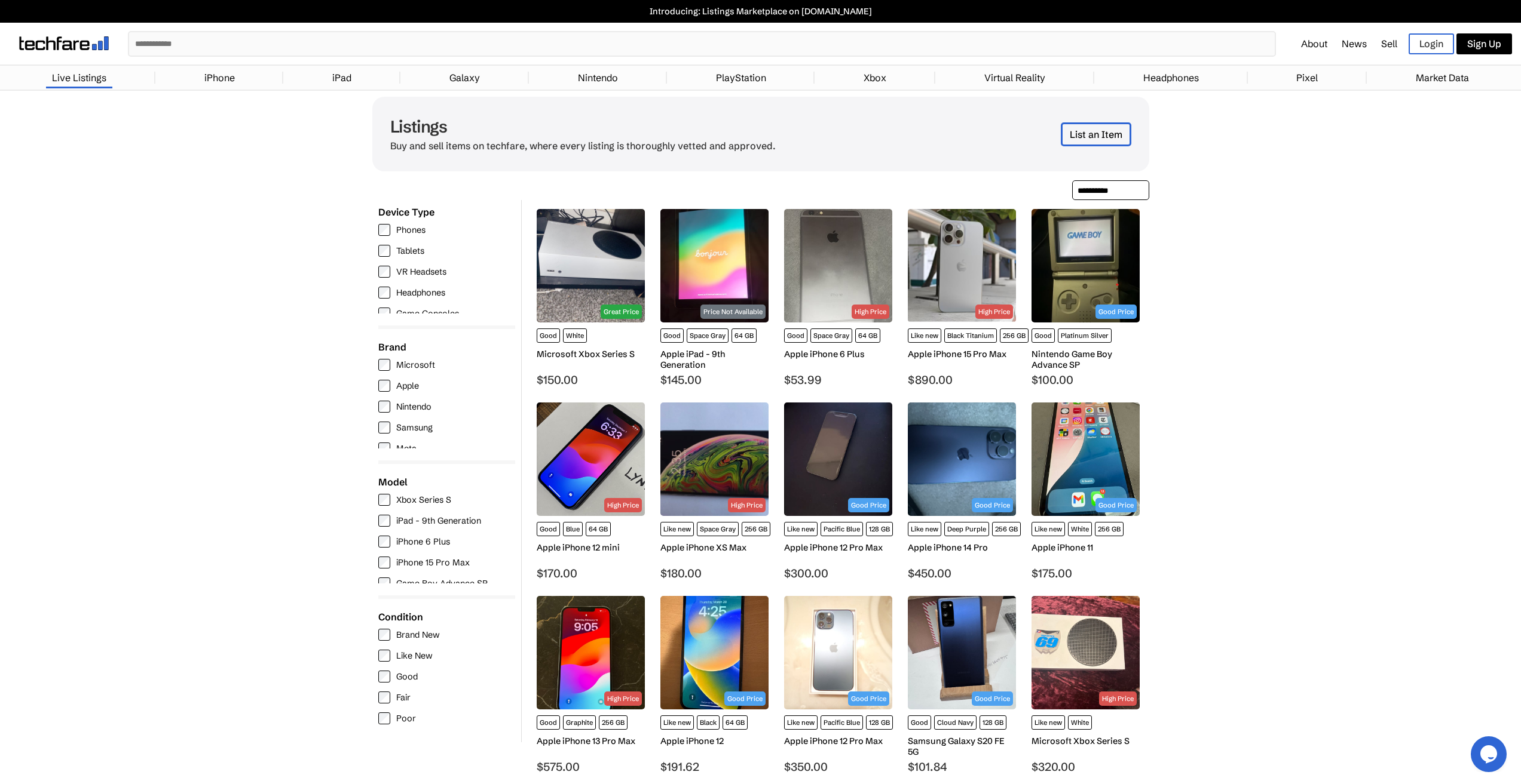
click at [423, 47] on input "text" at bounding box center [702, 44] width 1145 height 23
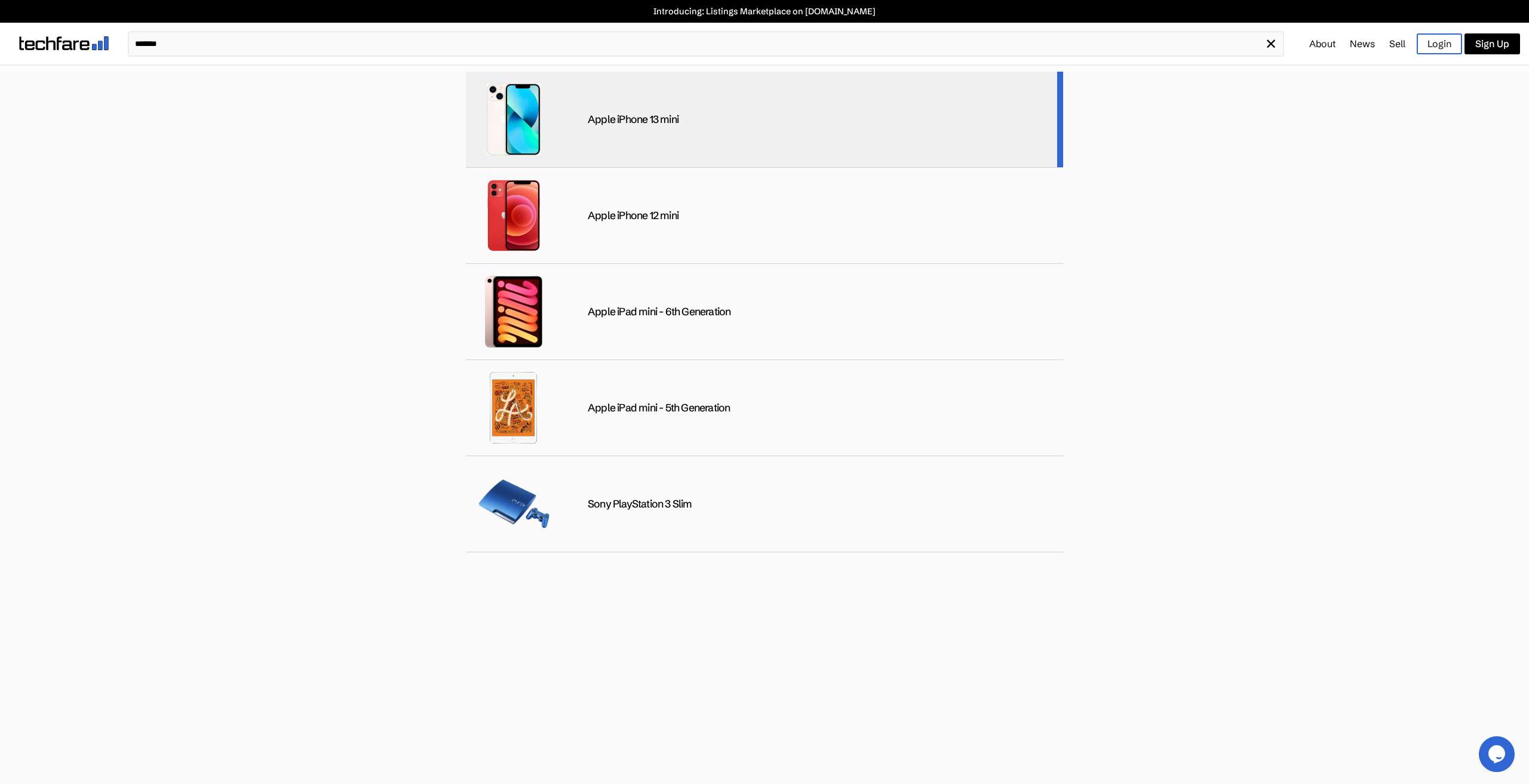
type input "*******"
click at [608, 112] on div "Apple iPhone 13 mini" at bounding box center [764, 120] width 597 height 96
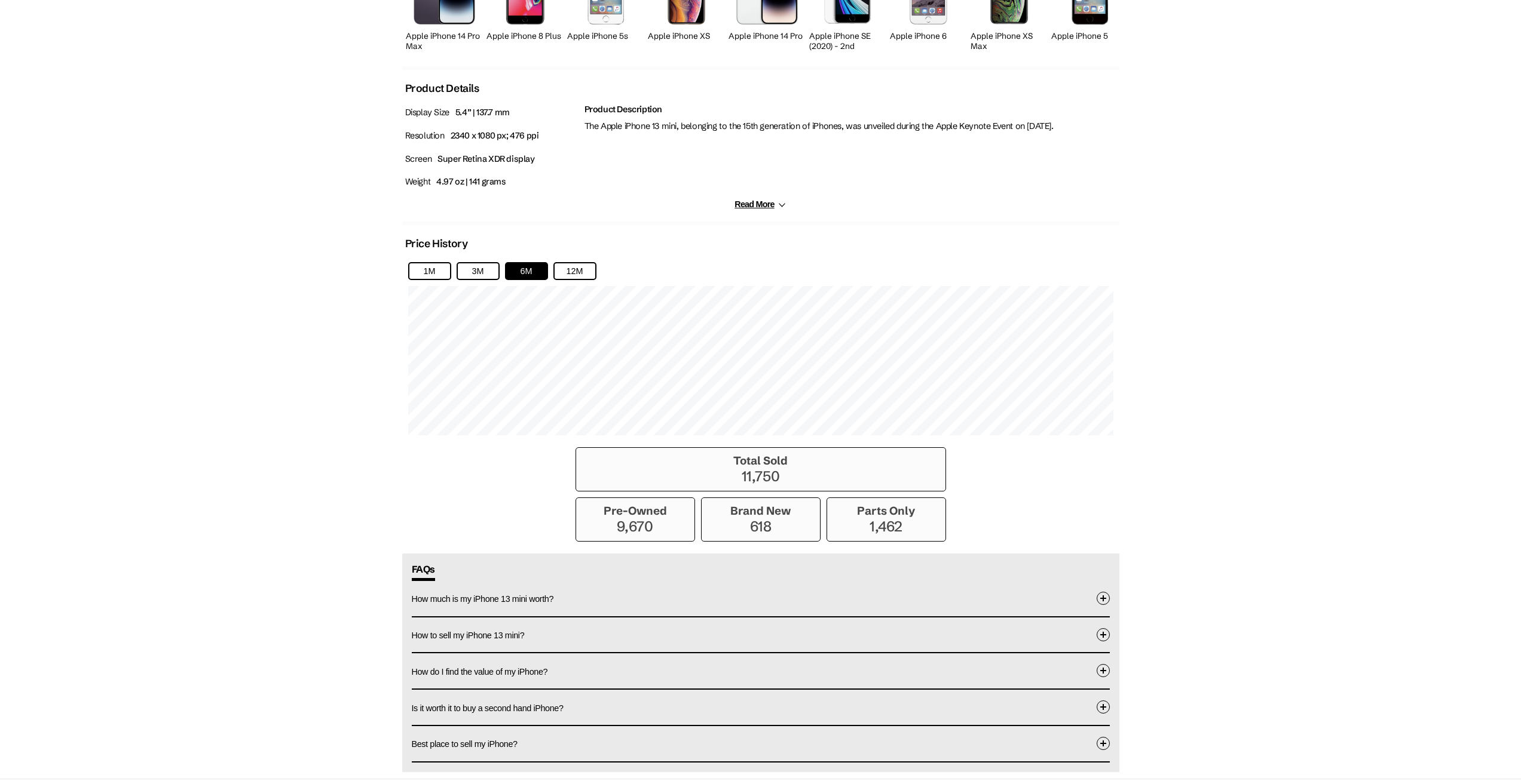
scroll to position [680, 0]
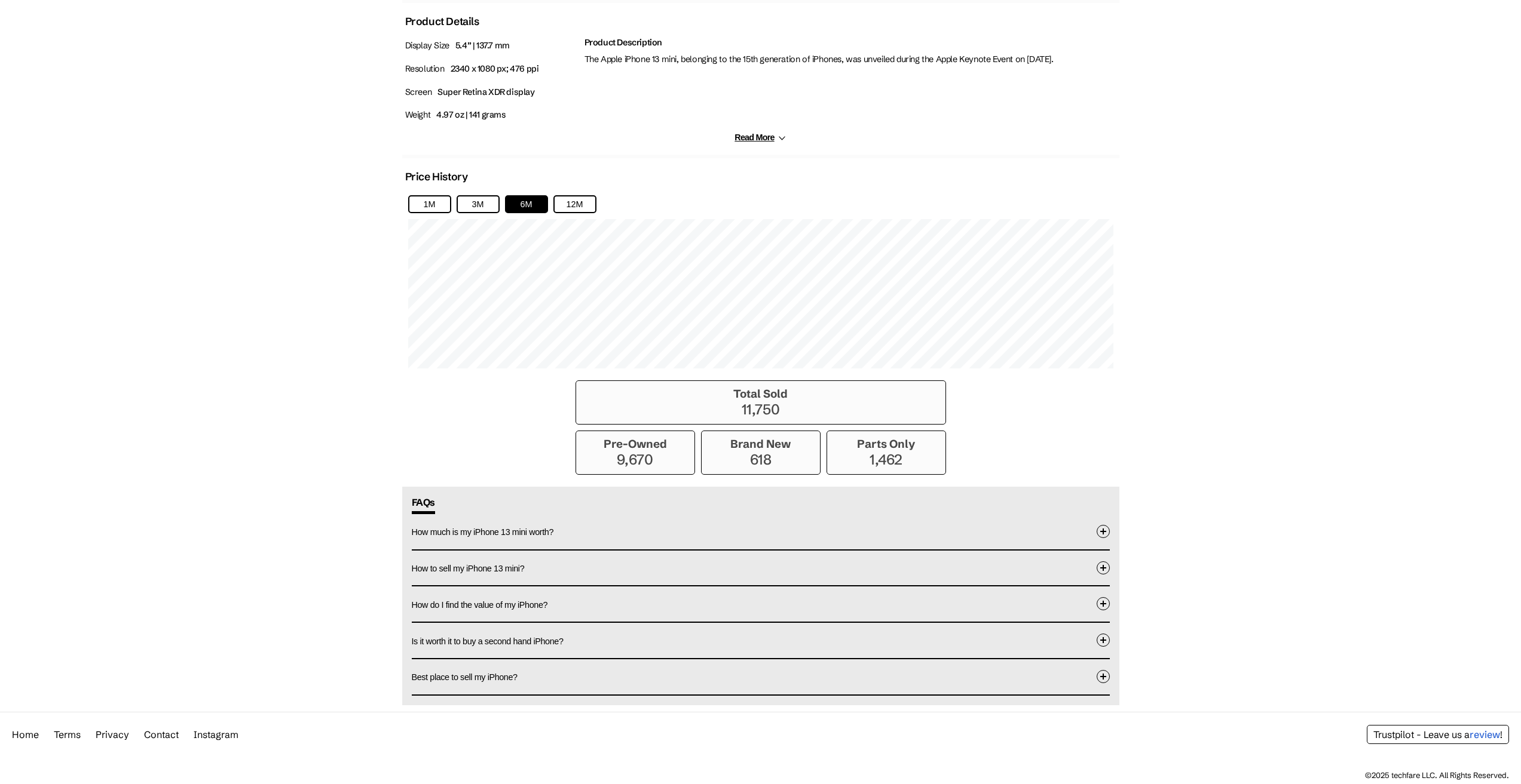
click at [780, 394] on h3 "Total Sold" at bounding box center [760, 394] width 357 height 14
click at [487, 405] on div "Green Midnight Pink Starlight Blue [PRODUCT]Red Brand New All" at bounding box center [760, 81] width 717 height 1261
click at [457, 530] on span "How much is my iPhone 13 mini worth?" at bounding box center [483, 532] width 142 height 9
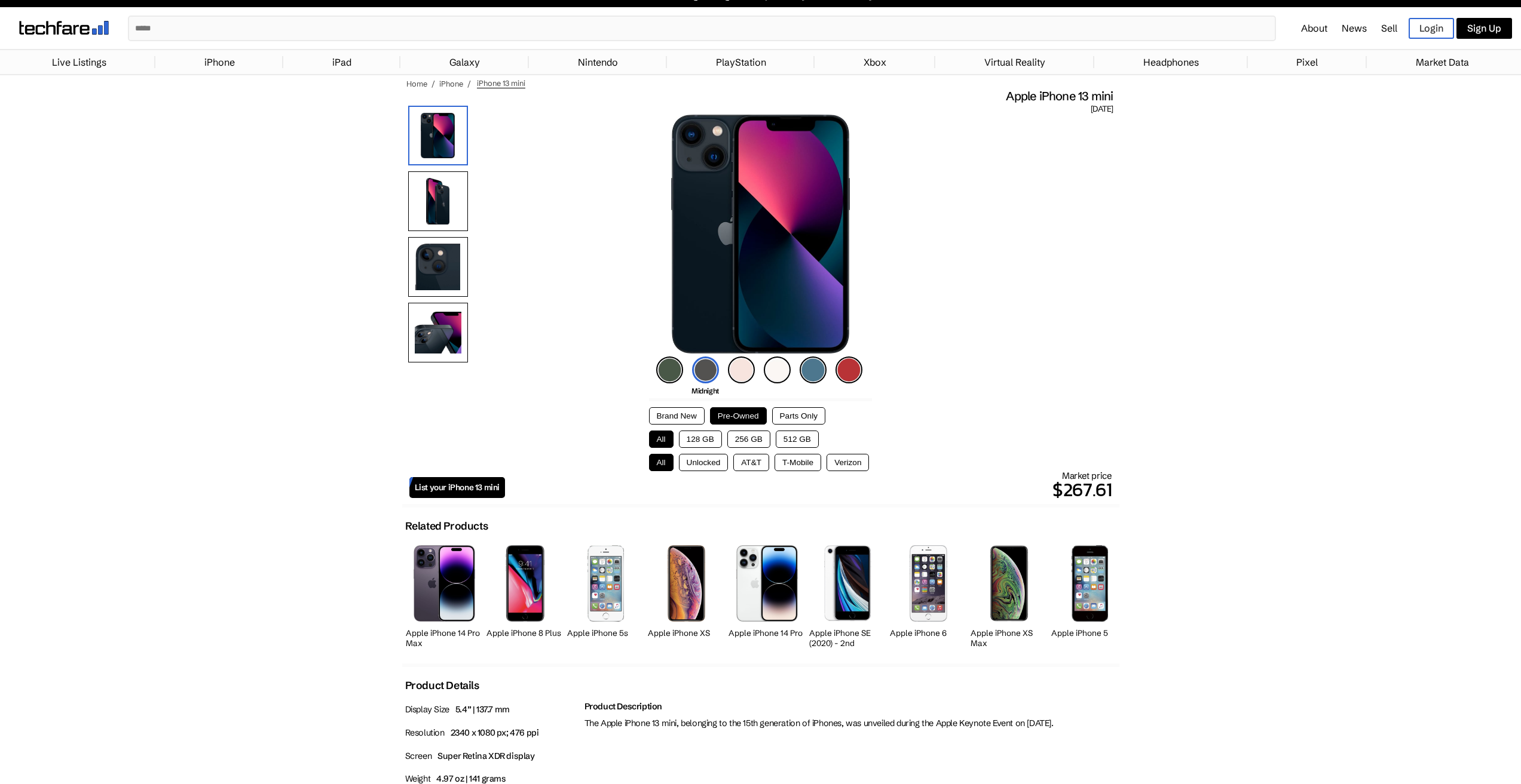
scroll to position [0, 0]
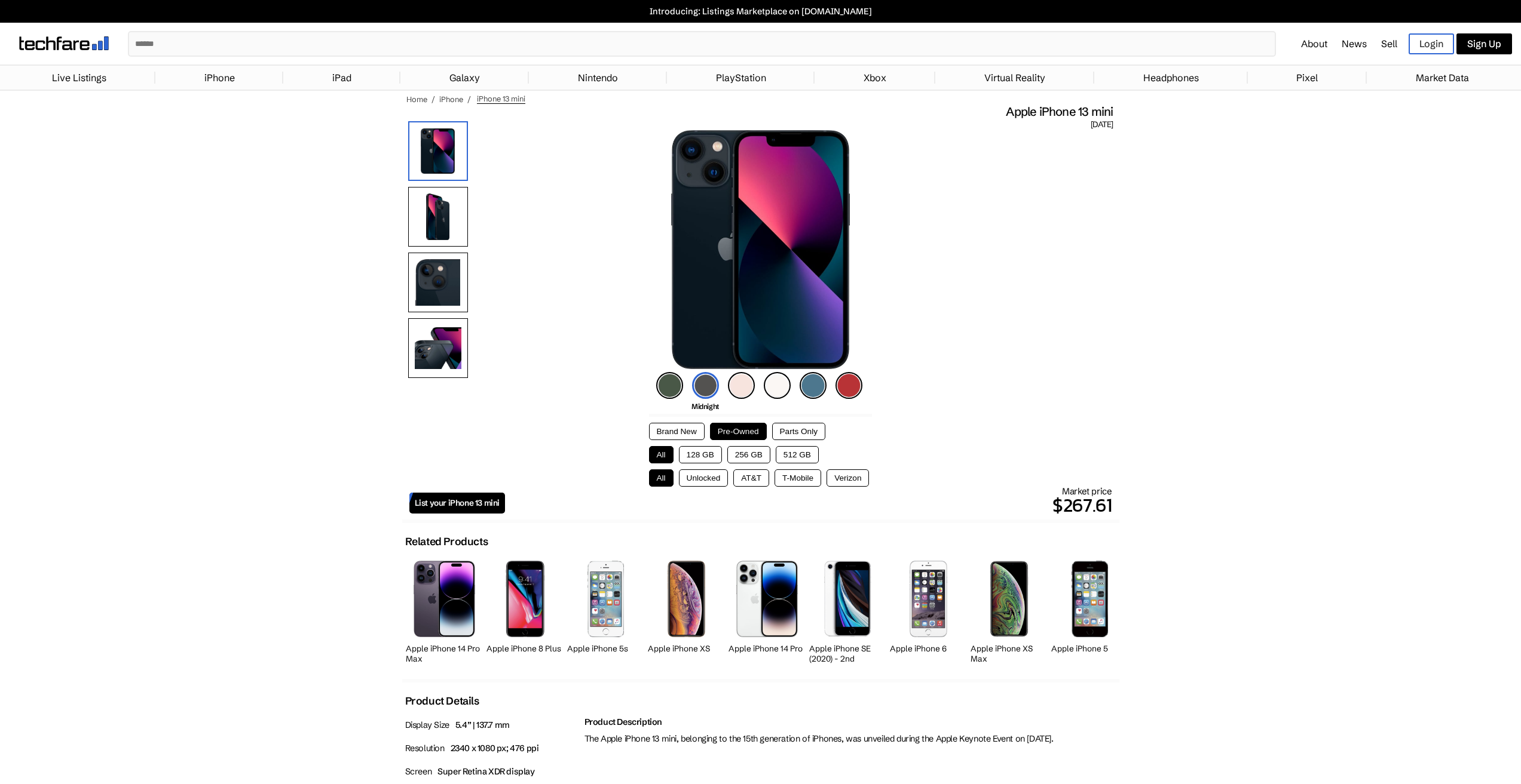
click at [222, 76] on link "iPhone" at bounding box center [219, 77] width 42 height 24
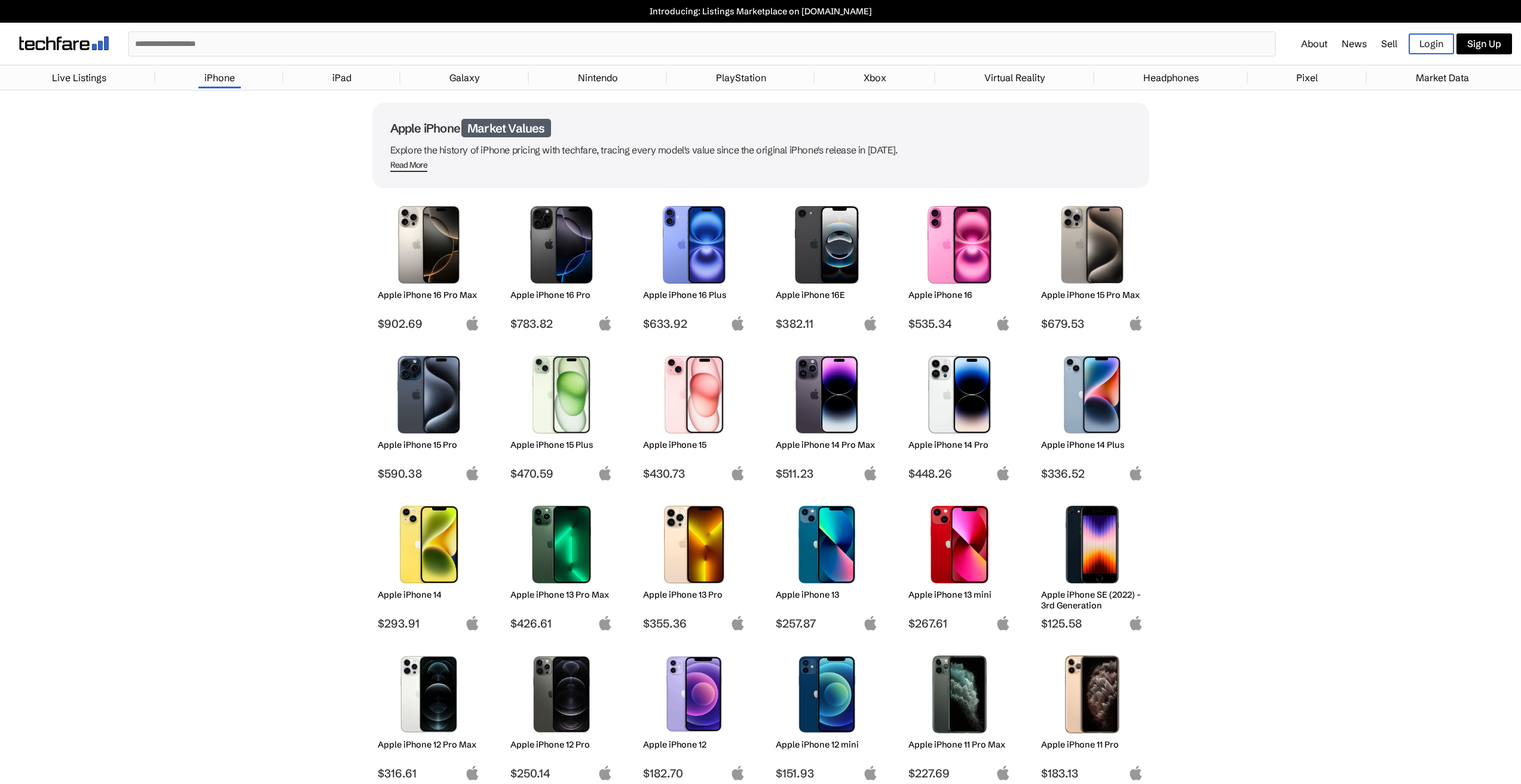
click at [50, 77] on link "Live Listings" at bounding box center [79, 77] width 67 height 24
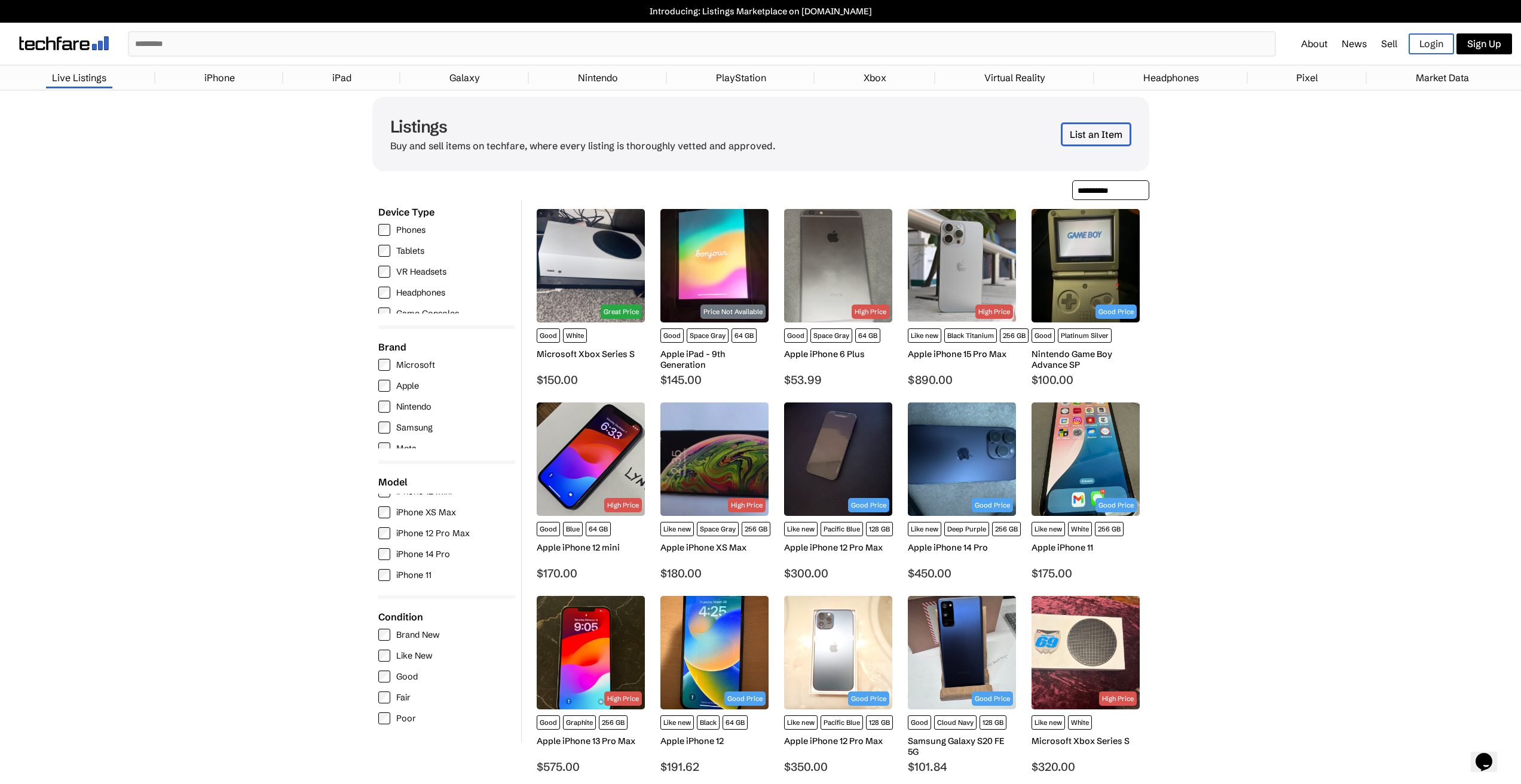
scroll to position [119, 0]
click at [393, 386] on label "Apple" at bounding box center [443, 386] width 131 height 12
